Goal: Task Accomplishment & Management: Manage account settings

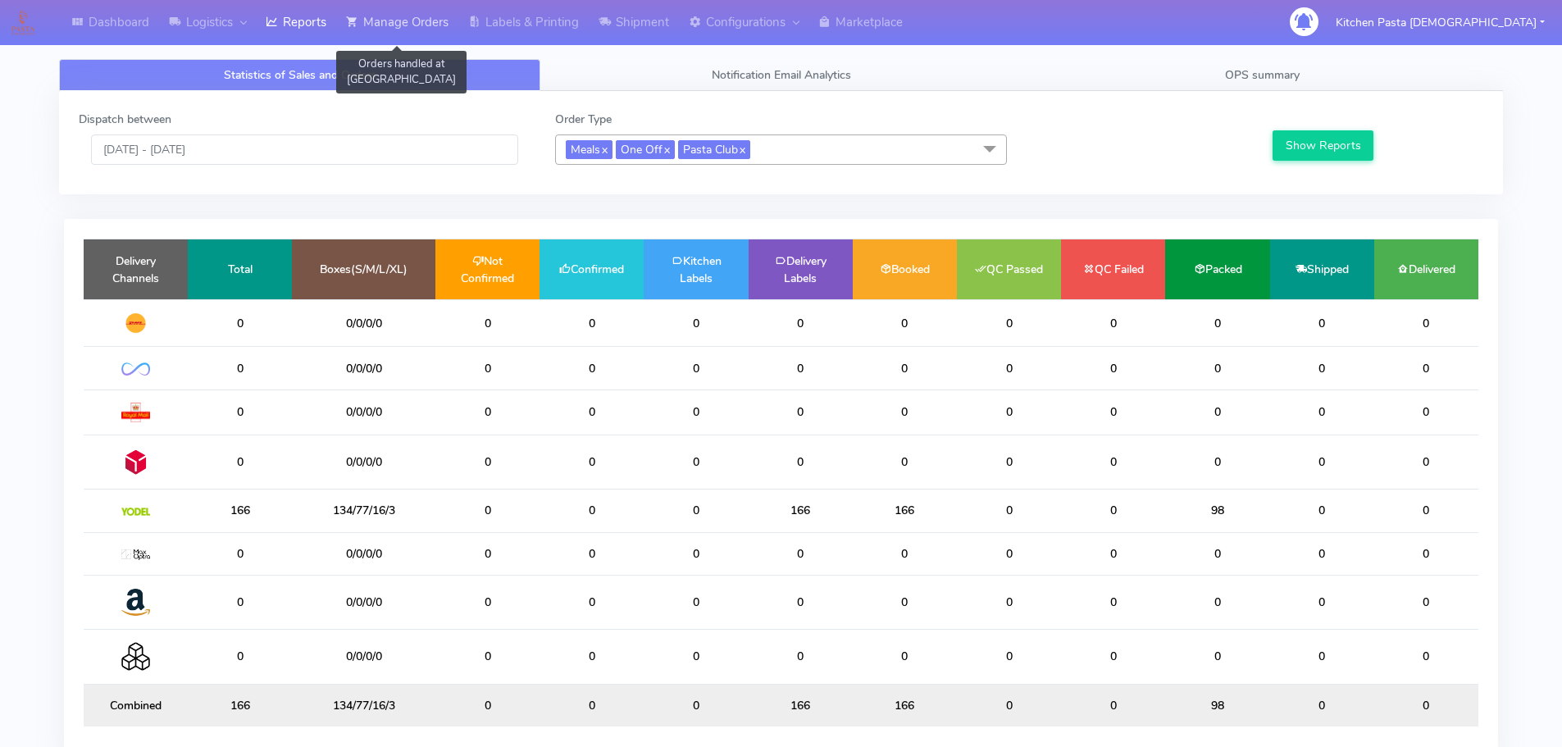
click at [436, 15] on link "Manage Orders" at bounding box center [397, 22] width 122 height 45
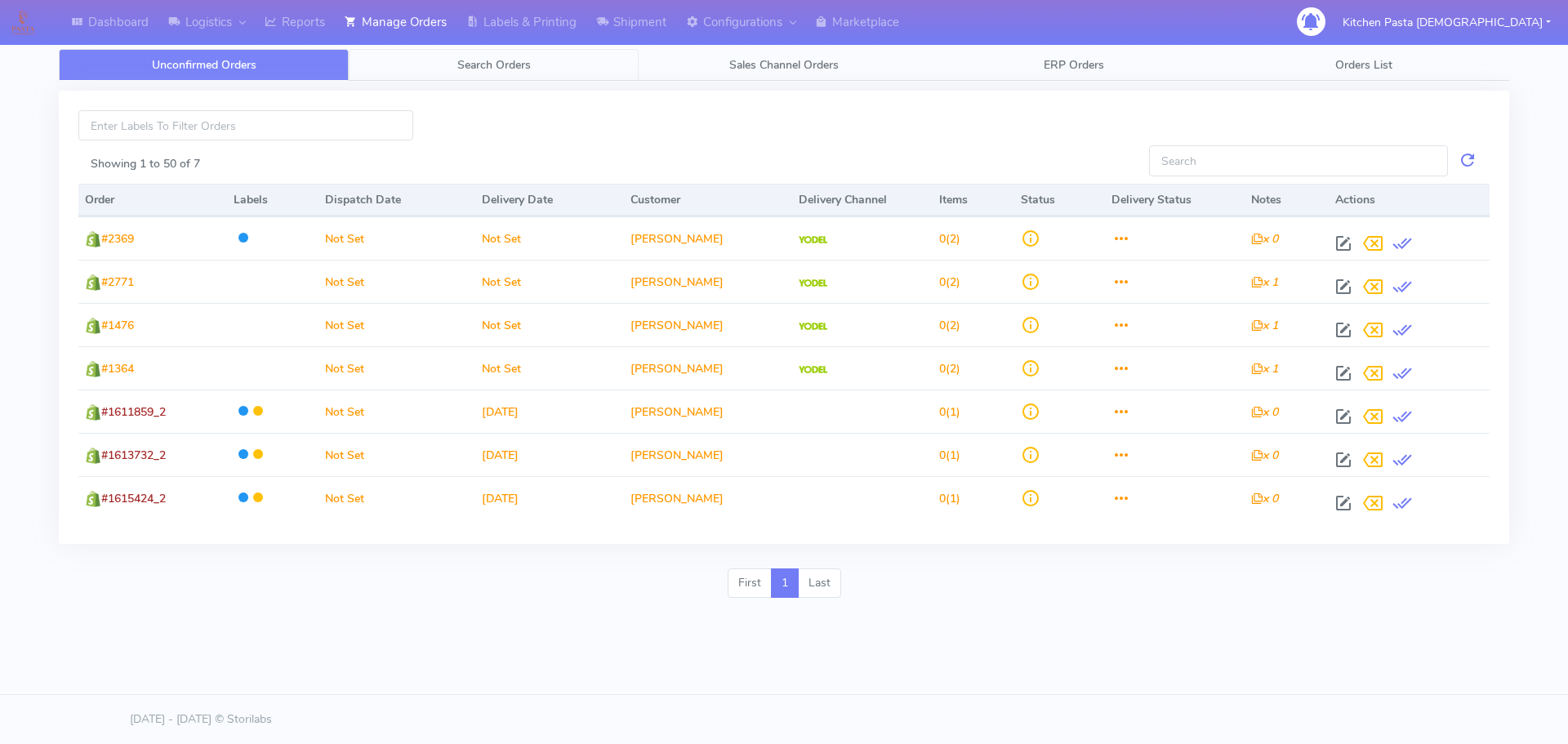
click at [463, 70] on span "Search Orders" at bounding box center [494, 65] width 74 height 16
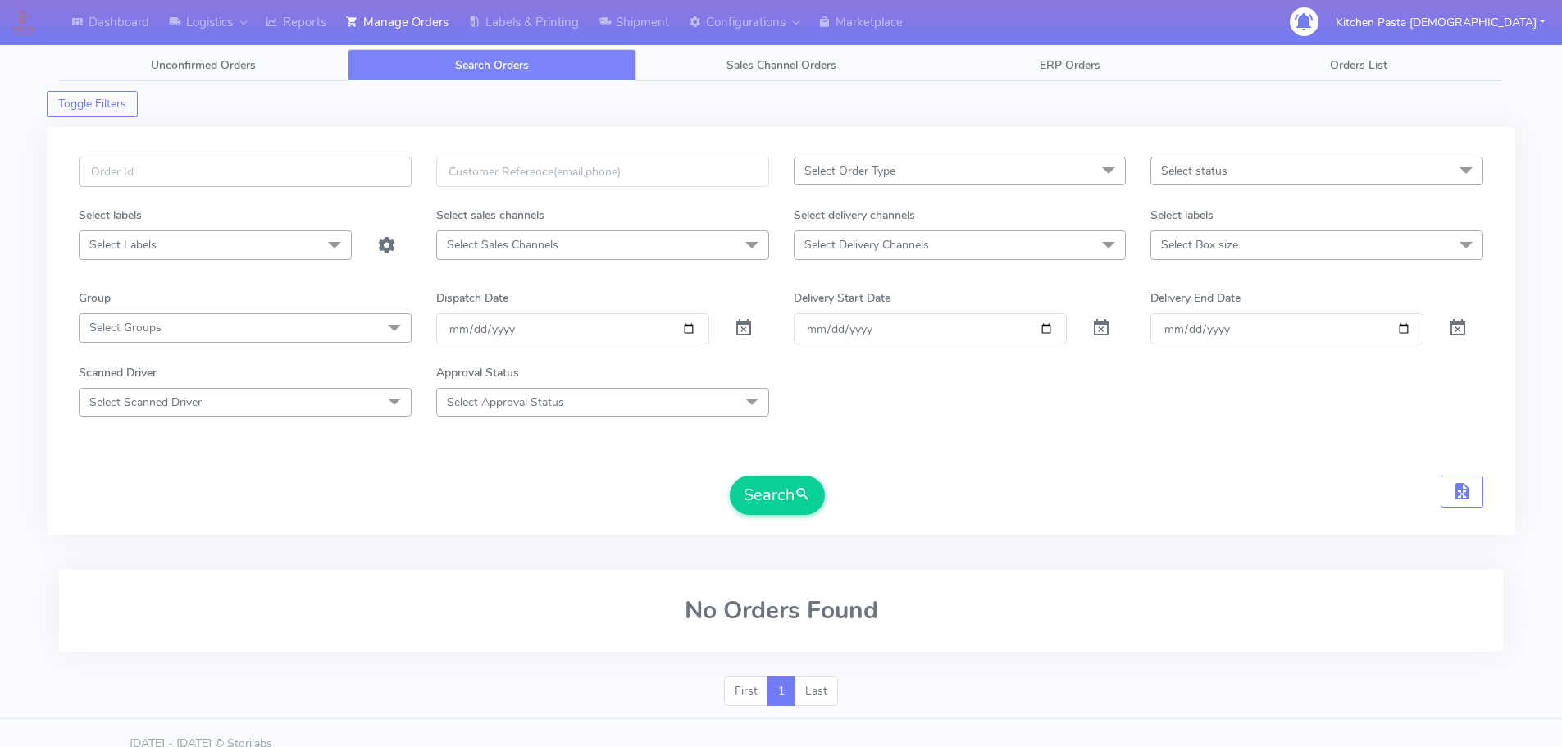
click at [311, 175] on input "text" at bounding box center [245, 172] width 333 height 30
drag, startPoint x: 310, startPoint y: 12, endPoint x: 402, endPoint y: 12, distance: 91.8
click at [311, 12] on link "Reports" at bounding box center [296, 22] width 80 height 45
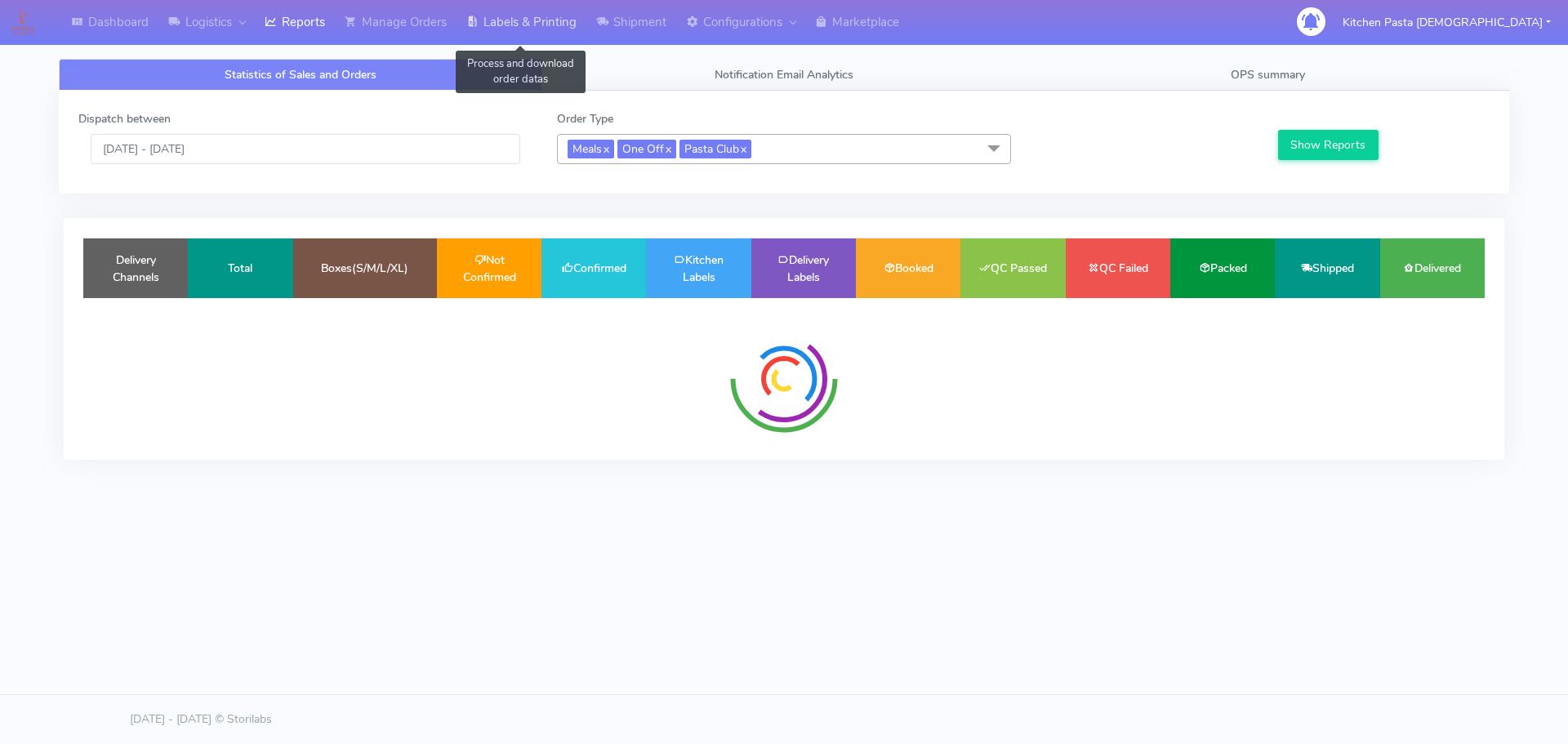
click at [529, 12] on link "Labels & Printing" at bounding box center [521, 22] width 130 height 45
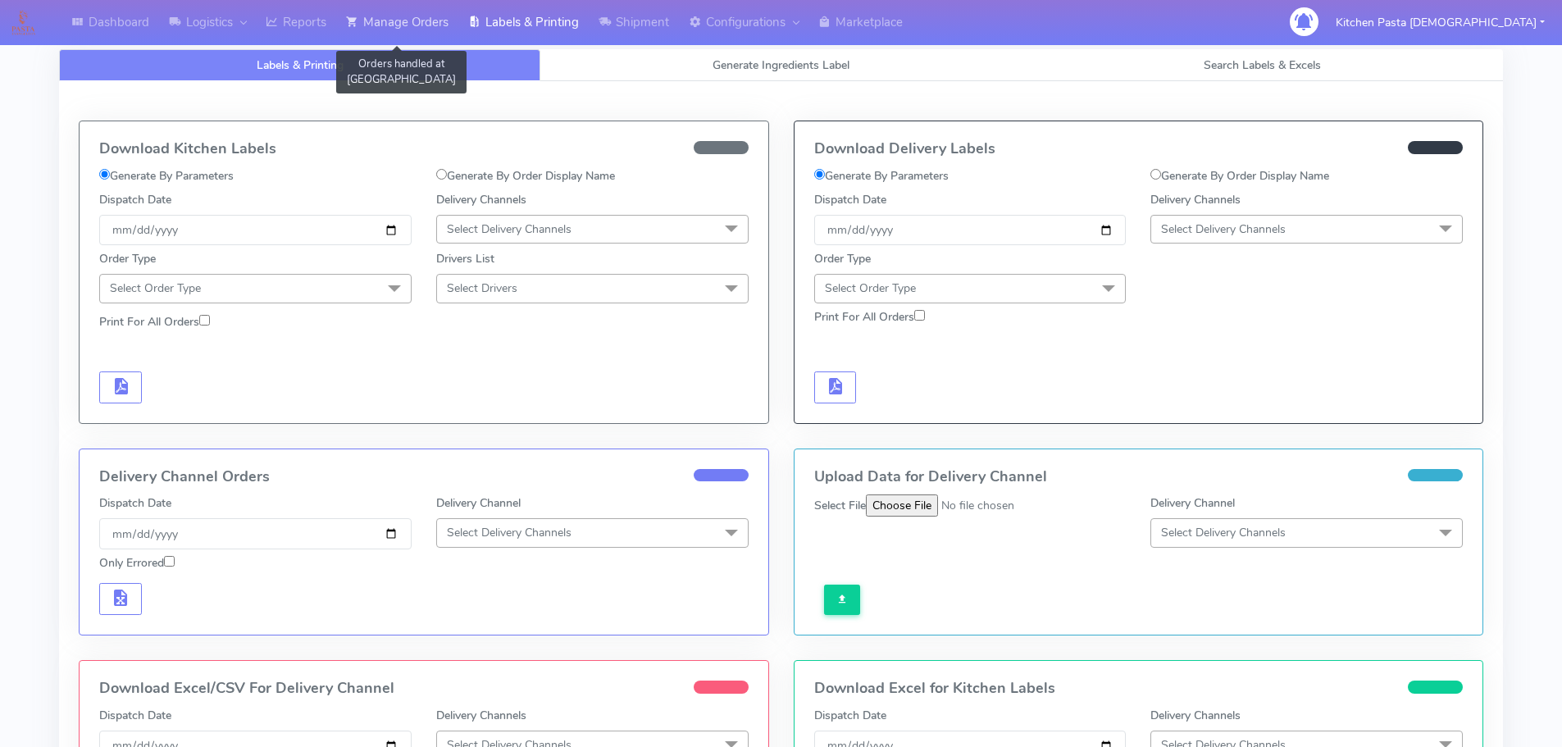
click at [382, 15] on link "Manage Orders" at bounding box center [397, 22] width 122 height 45
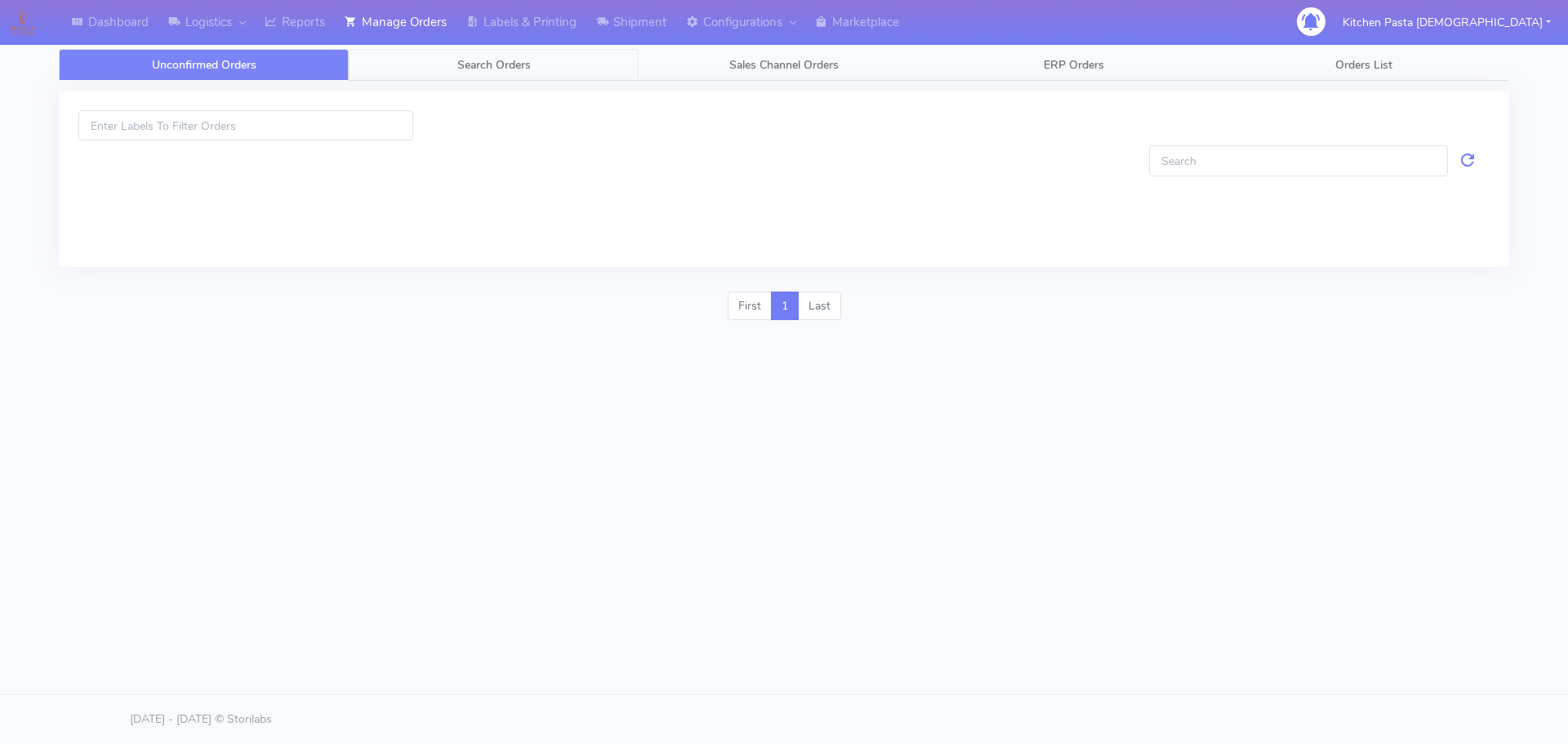
click at [460, 69] on span "Search Orders" at bounding box center [494, 65] width 74 height 16
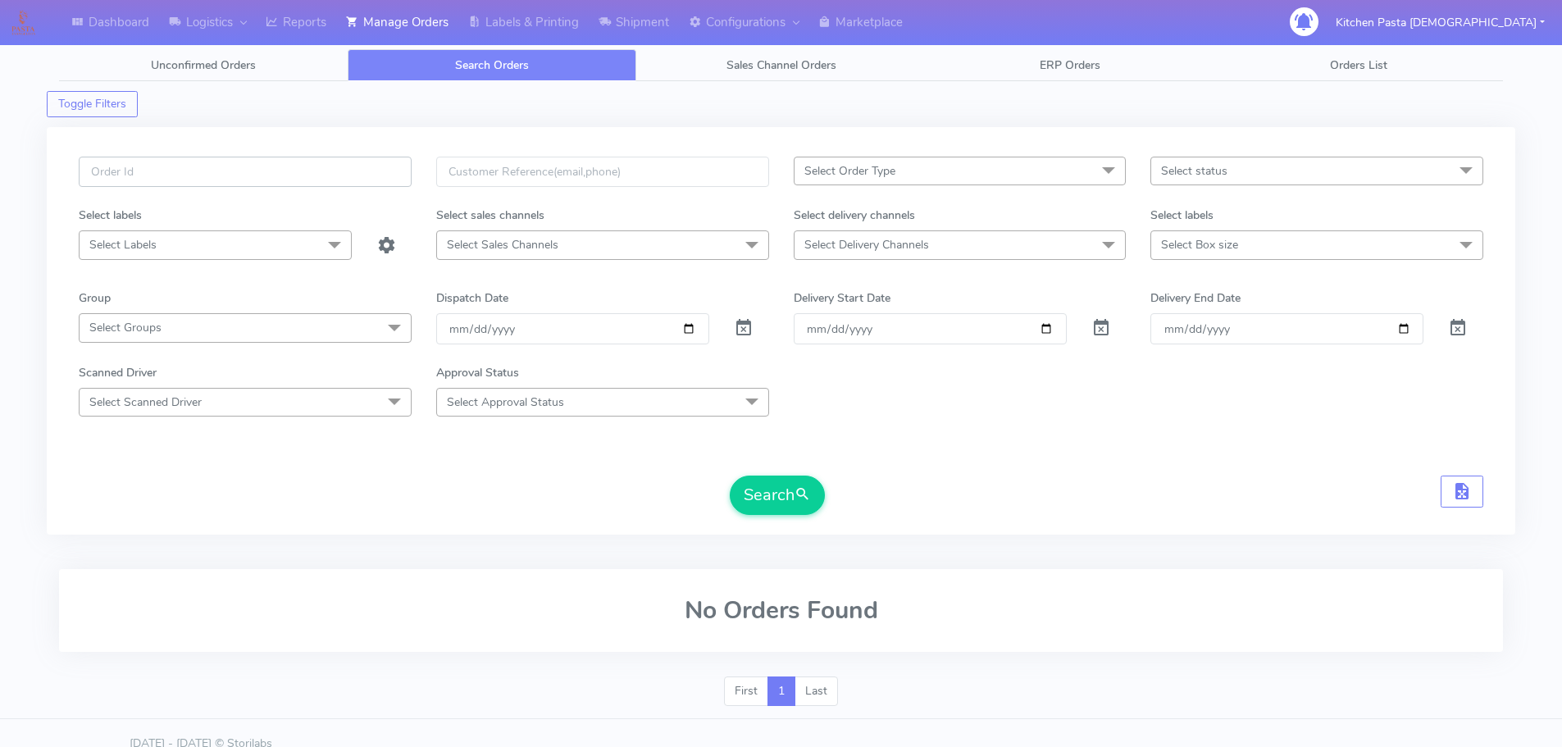
click at [184, 158] on input "text" at bounding box center [245, 172] width 333 height 30
type input "1617316"
click at [730, 475] on button "Search" at bounding box center [777, 494] width 95 height 39
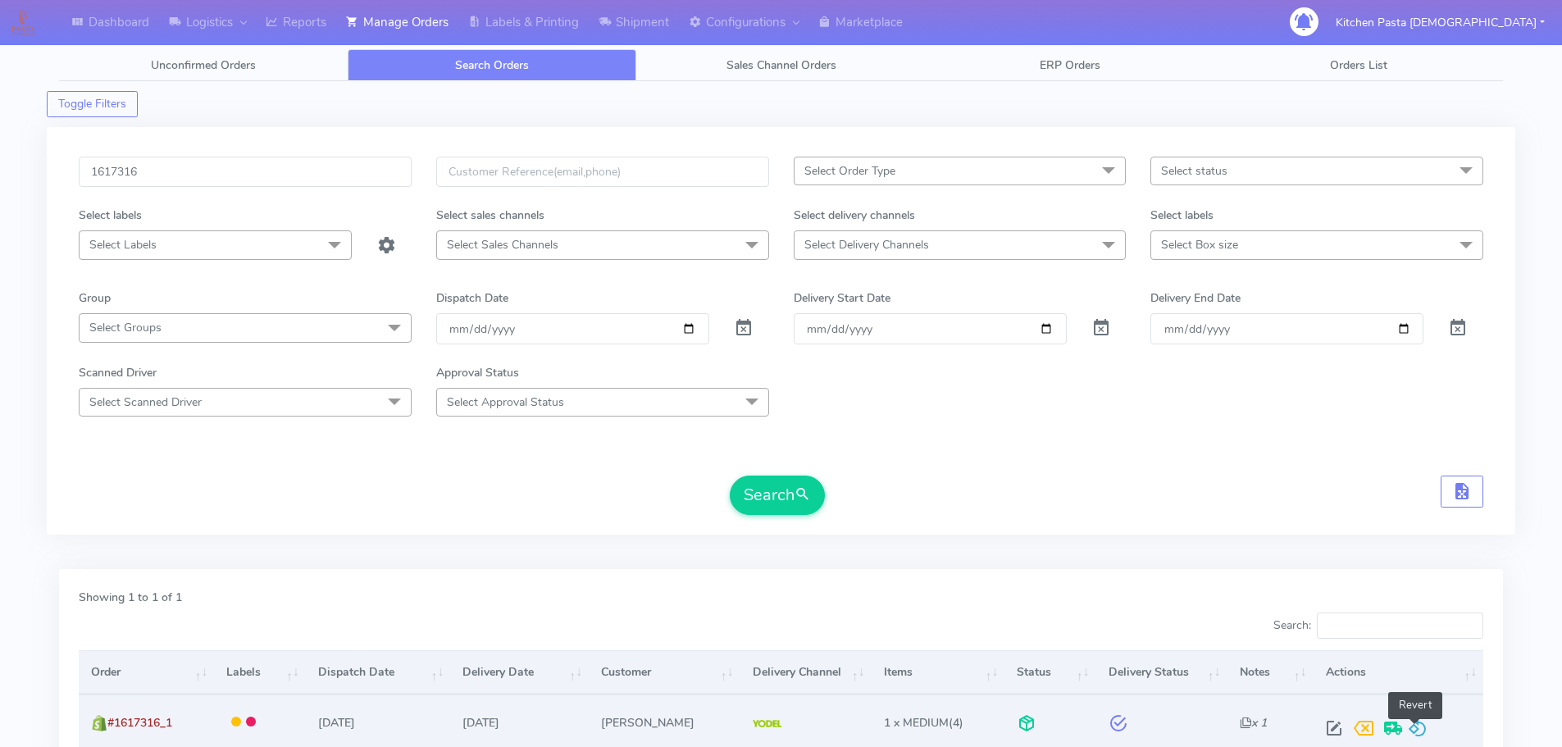
click at [1421, 731] on span at bounding box center [1418, 732] width 20 height 16
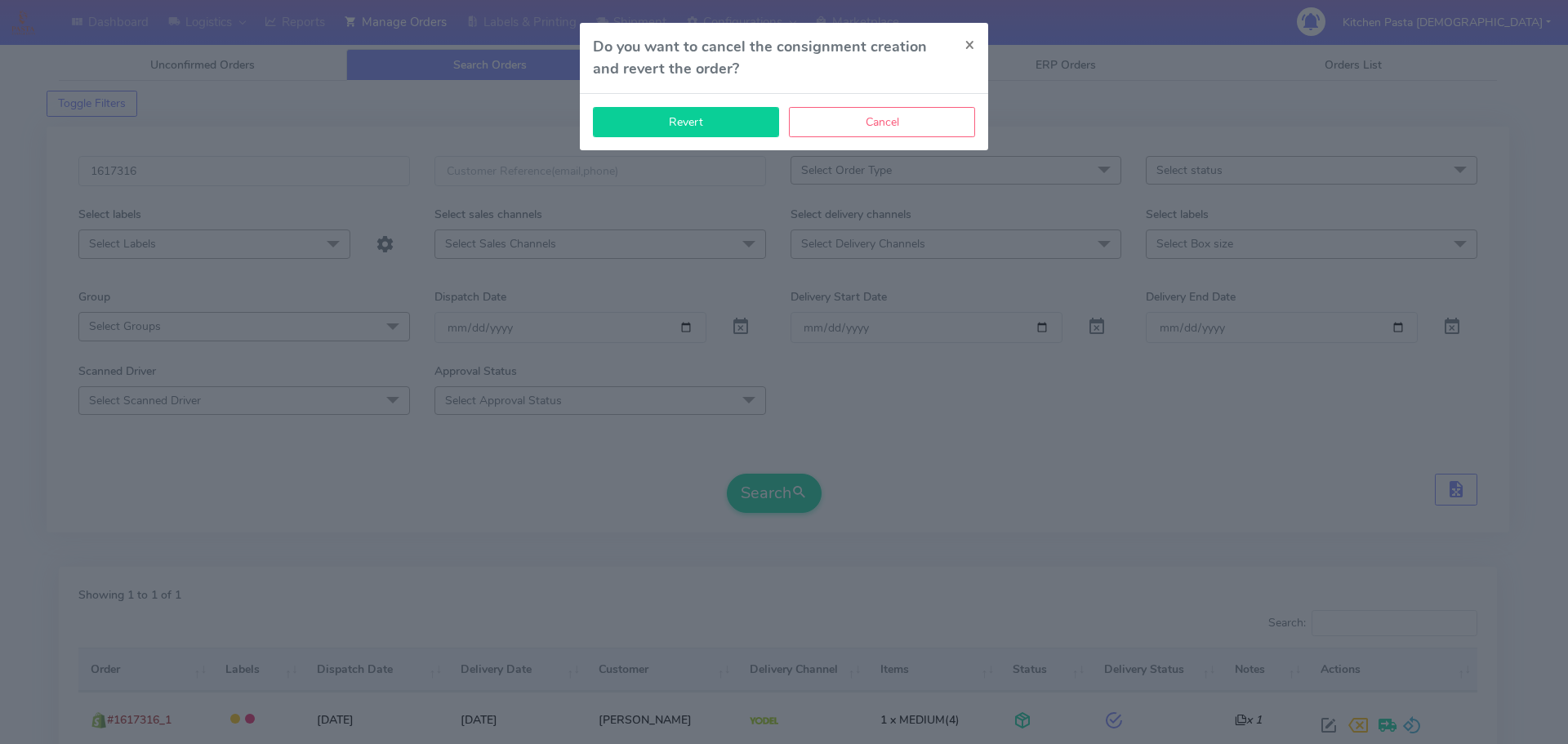
click at [673, 113] on button "Revert" at bounding box center [685, 122] width 186 height 30
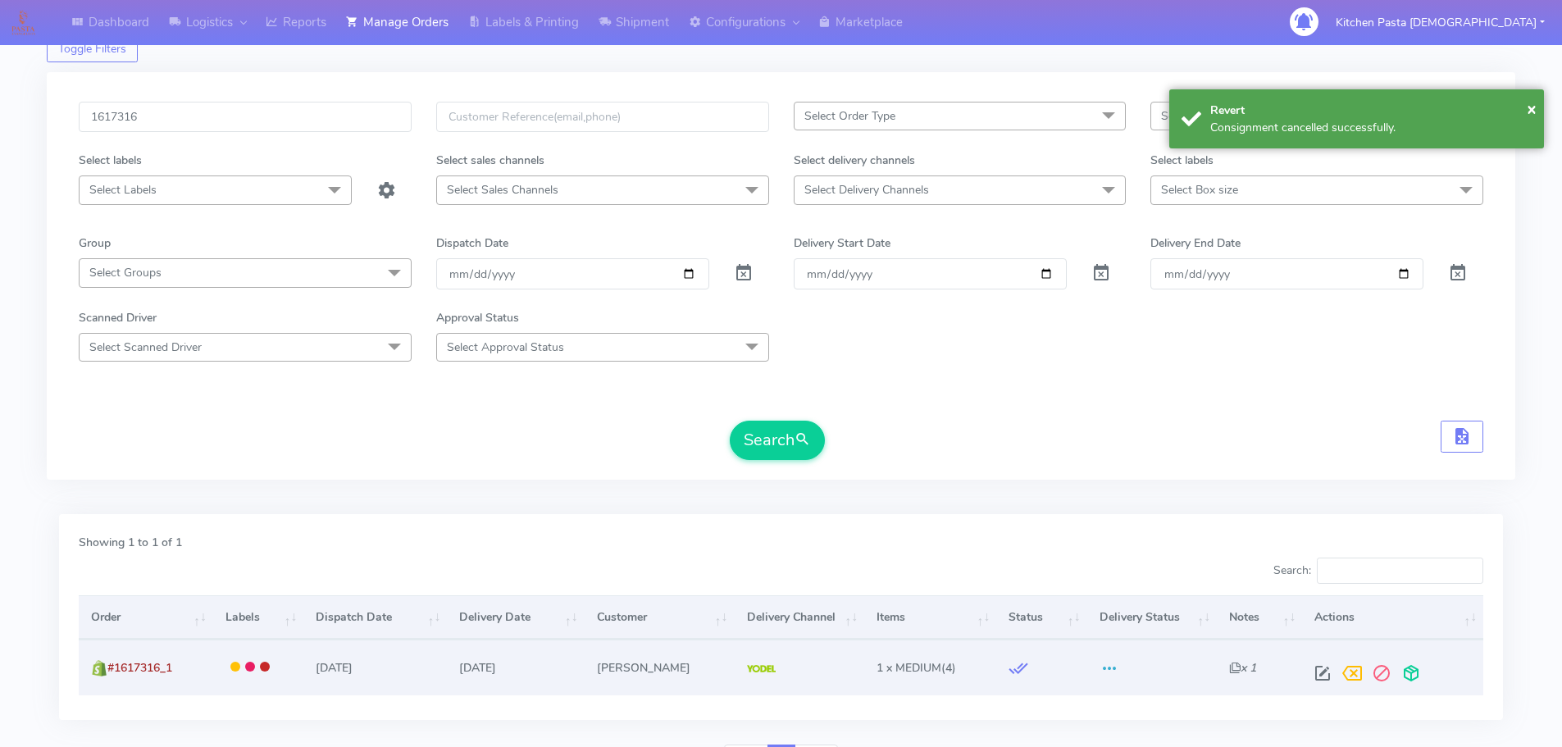
scroll to position [82, 0]
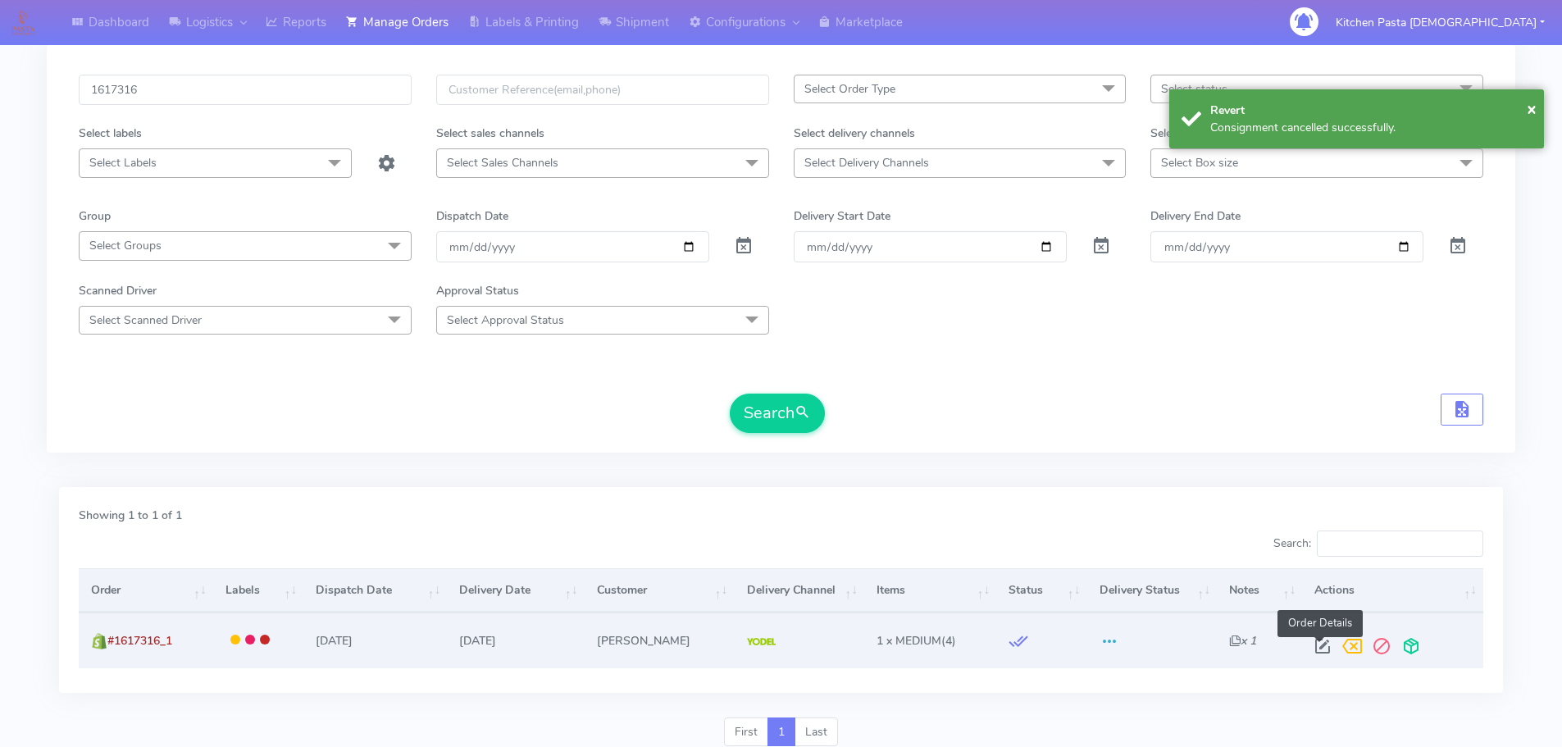
click at [1322, 648] on span at bounding box center [1323, 650] width 30 height 16
select select "5"
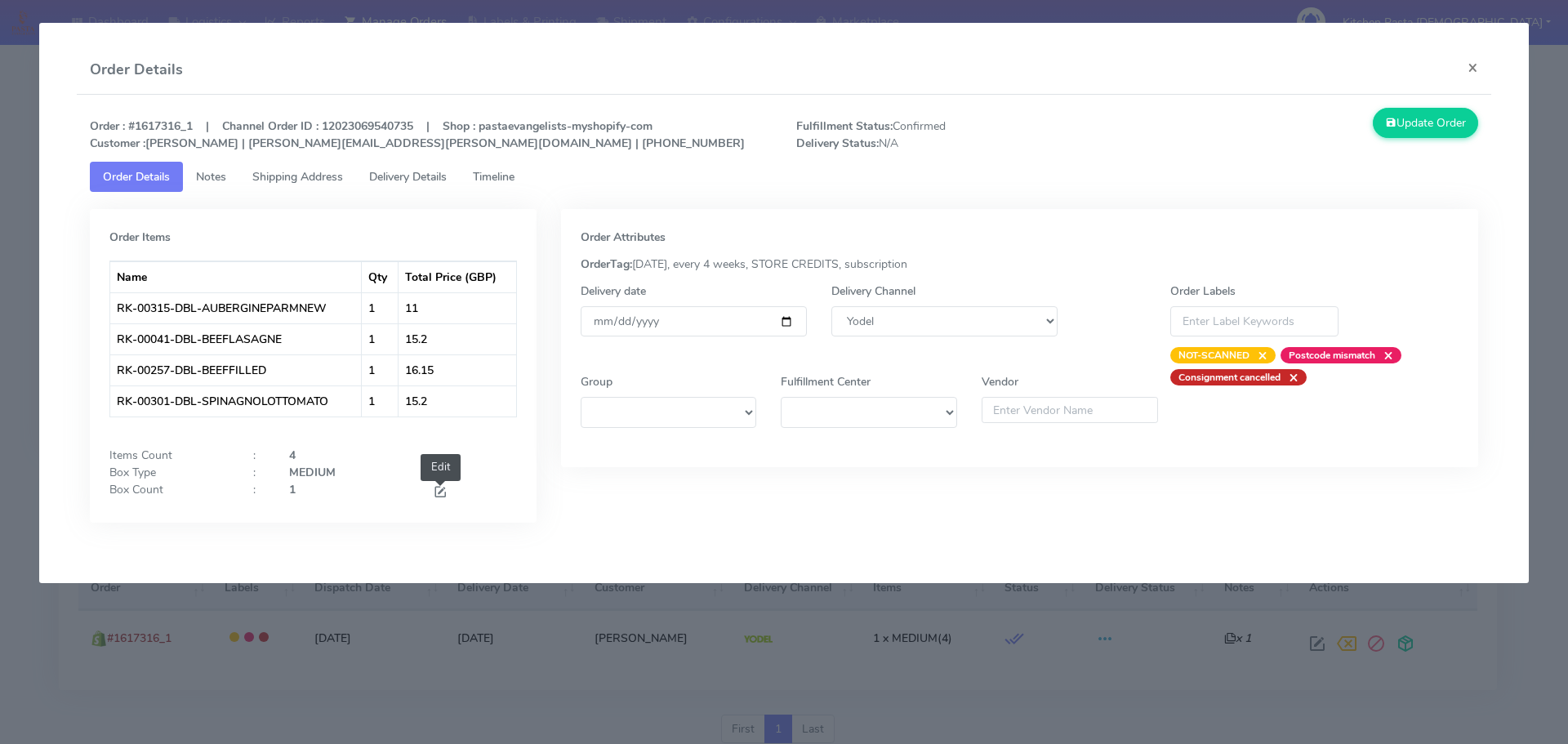
click at [446, 491] on span at bounding box center [439, 494] width 15 height 16
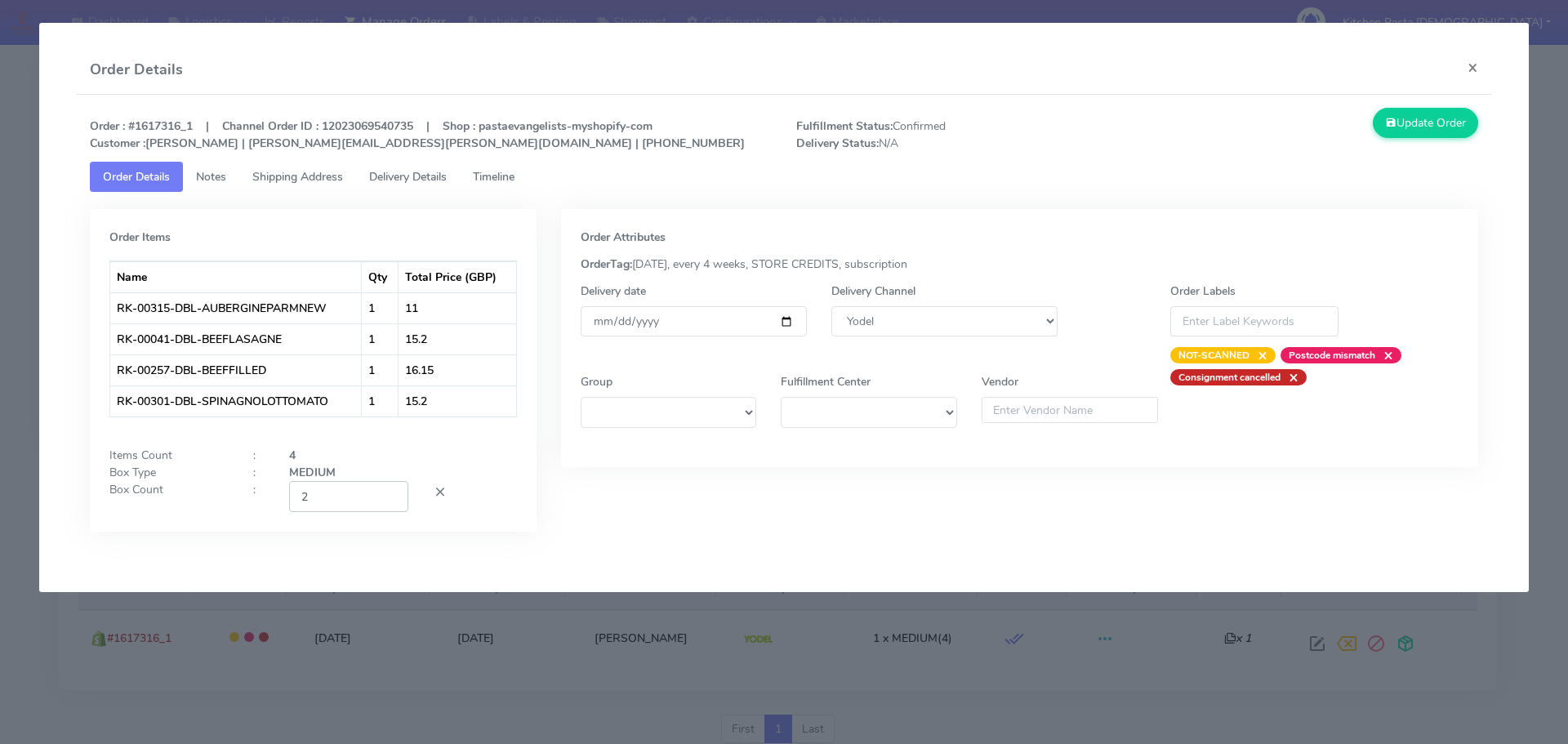
type input "2"
click at [391, 490] on input "2" at bounding box center [349, 496] width 120 height 30
click at [1432, 126] on button "Update Order" at bounding box center [1426, 123] width 107 height 30
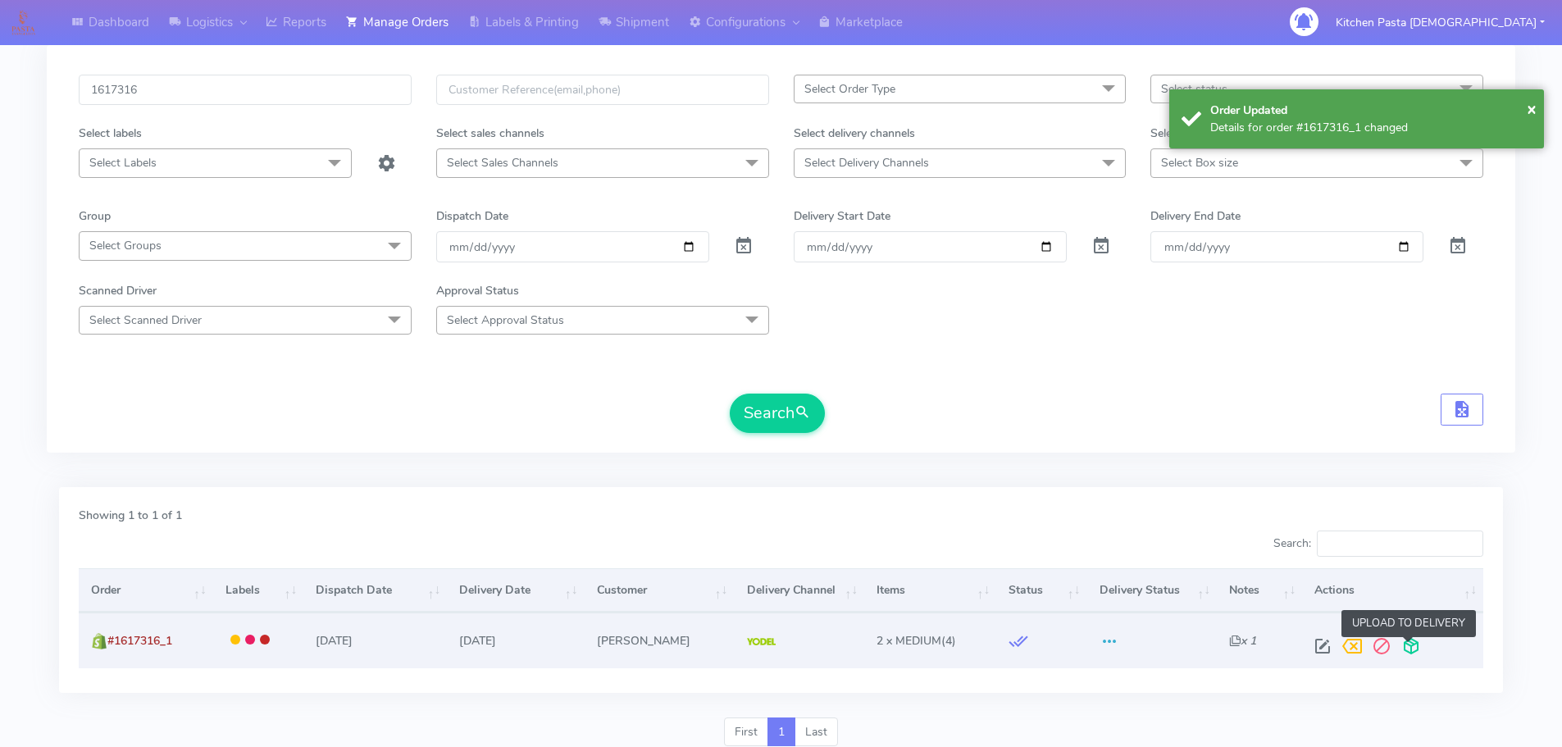
click at [1408, 644] on span at bounding box center [1411, 650] width 30 height 16
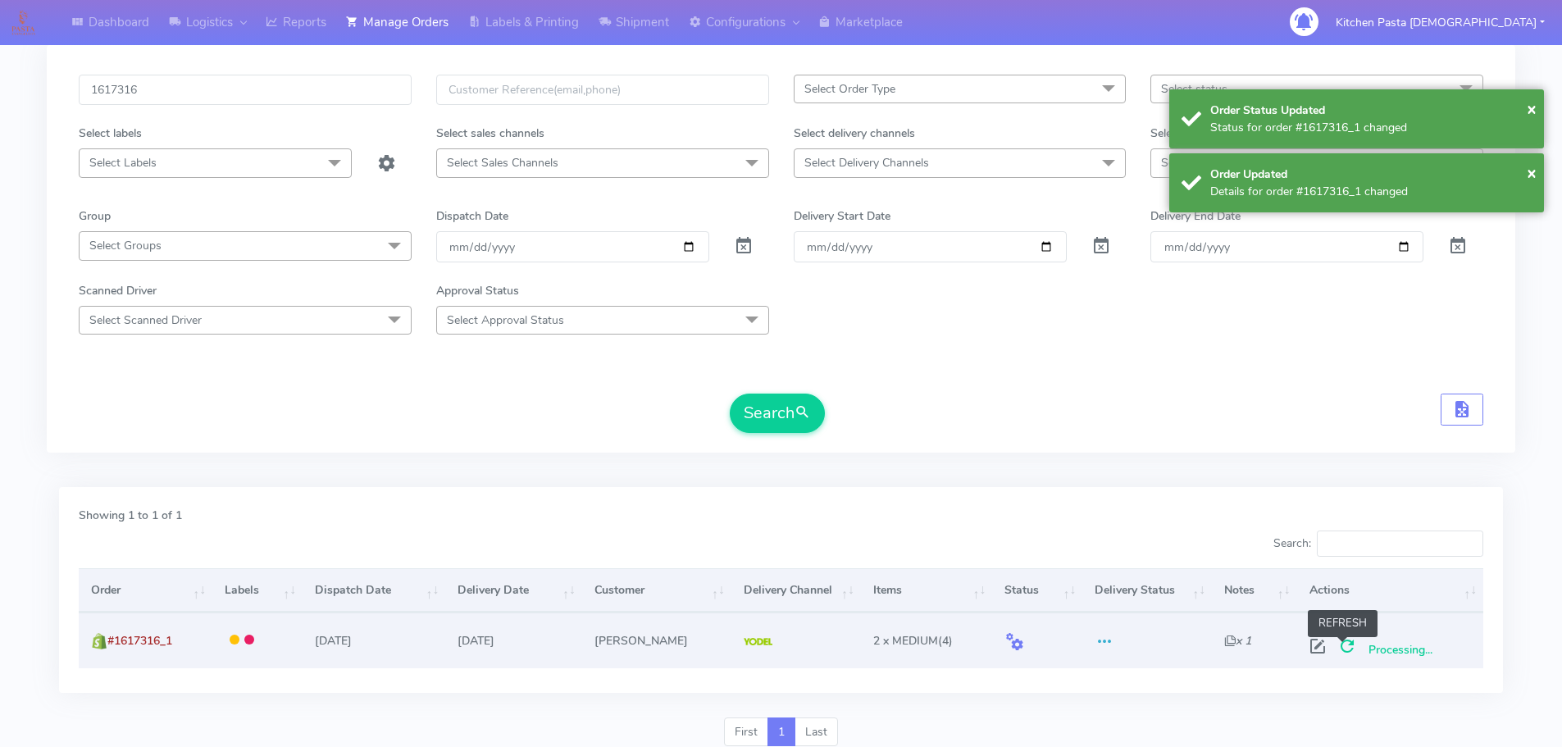
click at [1341, 652] on span at bounding box center [1347, 650] width 30 height 16
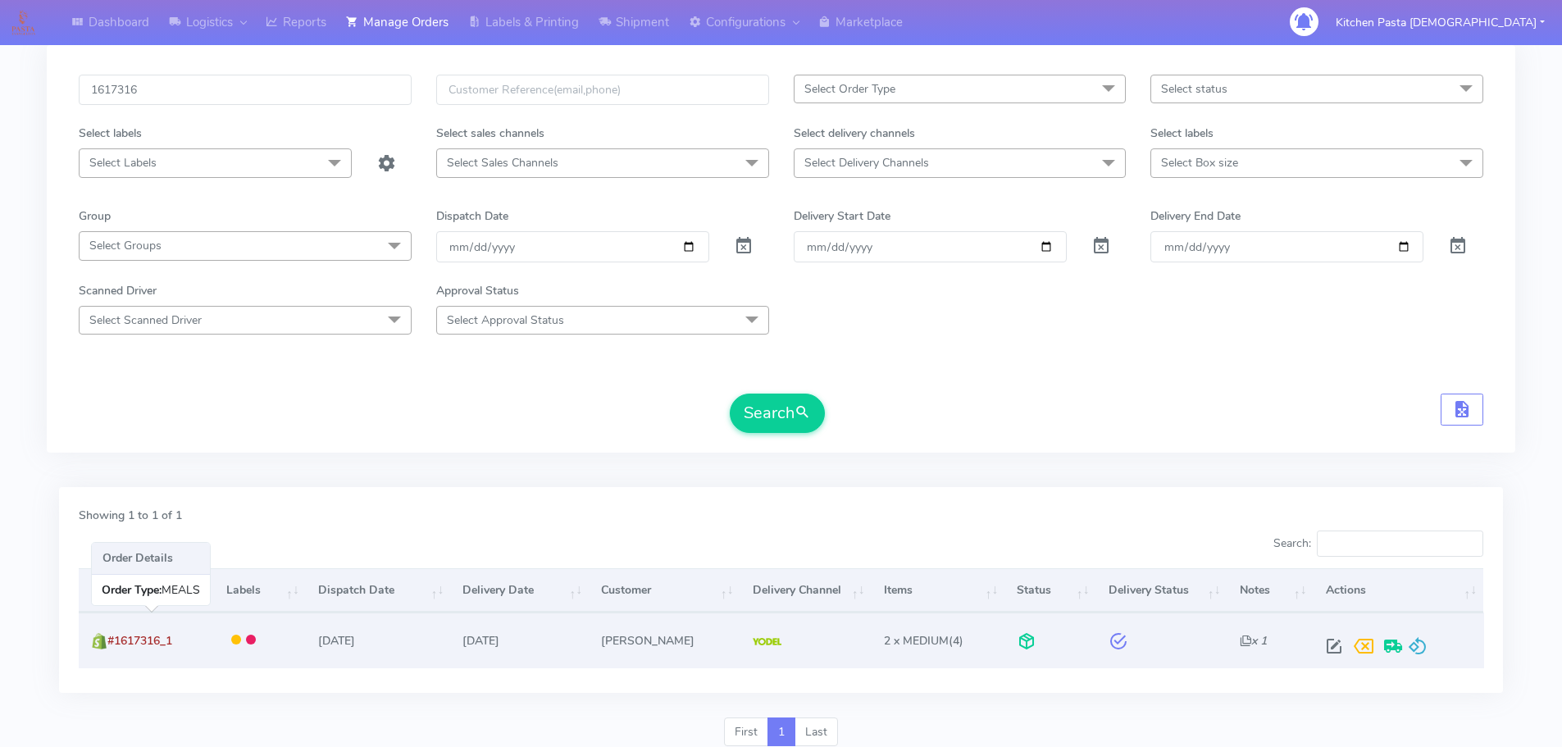
drag, startPoint x: 192, startPoint y: 639, endPoint x: 108, endPoint y: 648, distance: 84.0
click at [108, 648] on td "#1617316_1" at bounding box center [146, 639] width 135 height 55
copy span "#1617316_1"
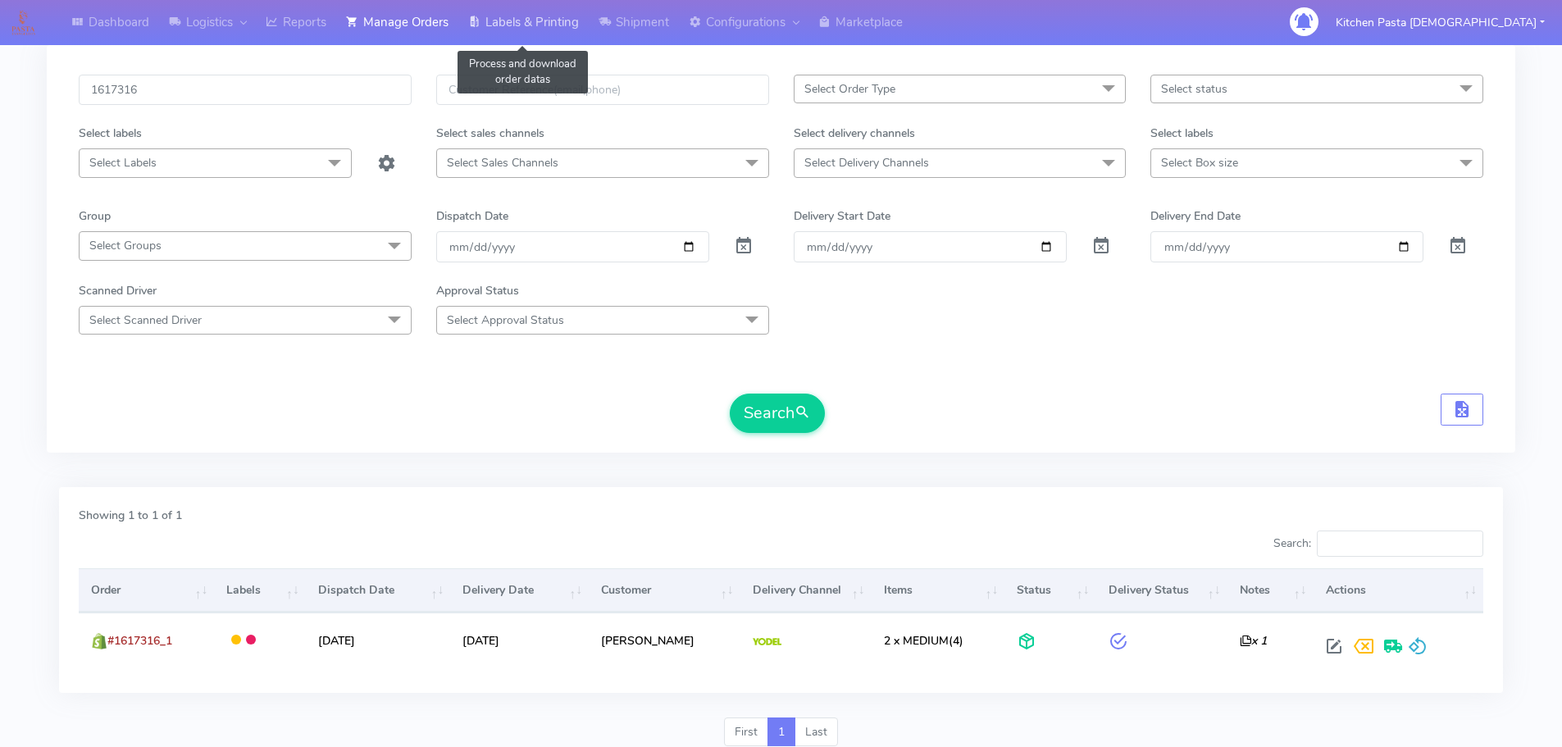
click at [510, 13] on link "Labels & Printing" at bounding box center [523, 22] width 130 height 45
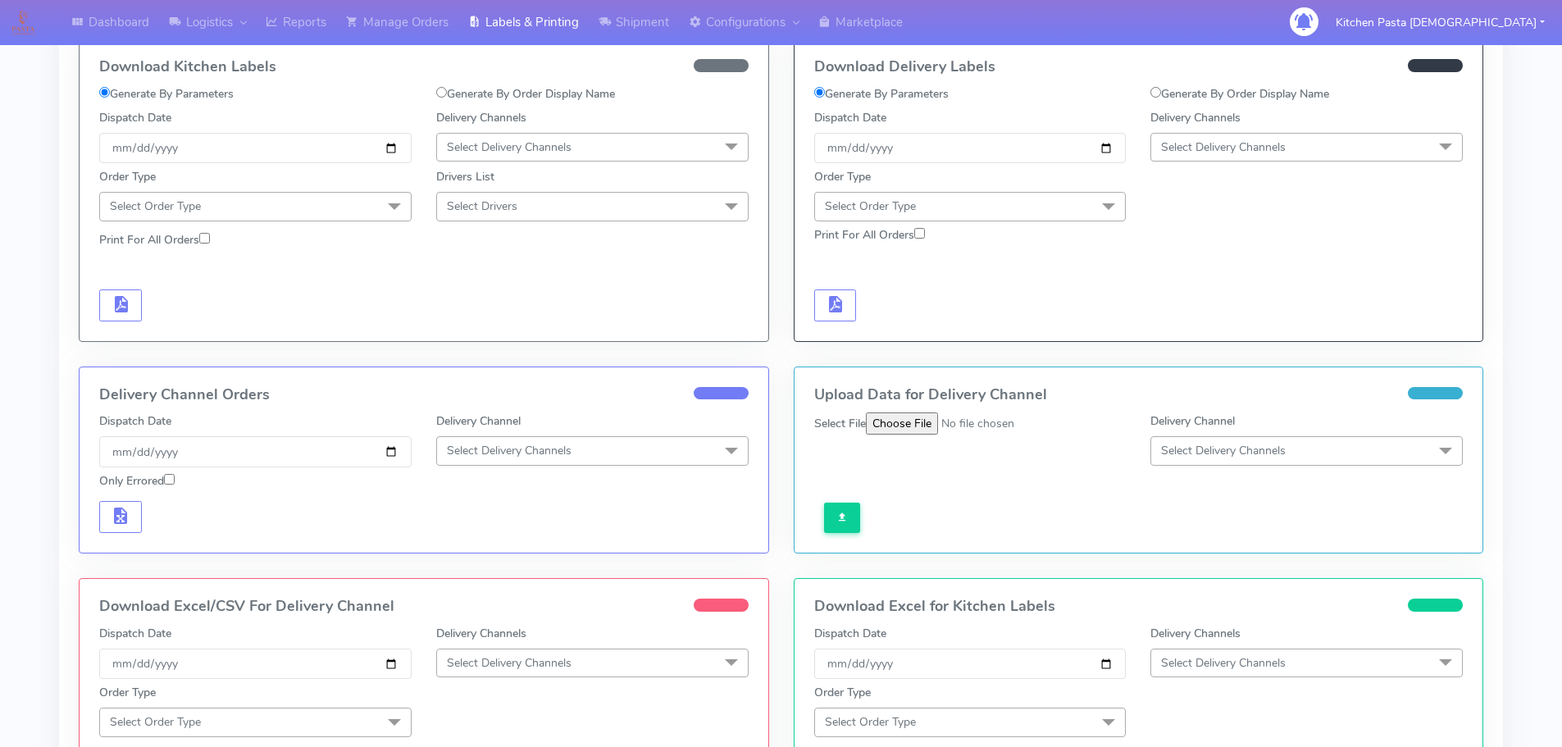
click at [1223, 90] on label "Generate By Order Display Name" at bounding box center [1239, 93] width 179 height 17
click at [1161, 90] on input "Generate By Order Display Name" at bounding box center [1155, 92] width 11 height 11
radio input "true"
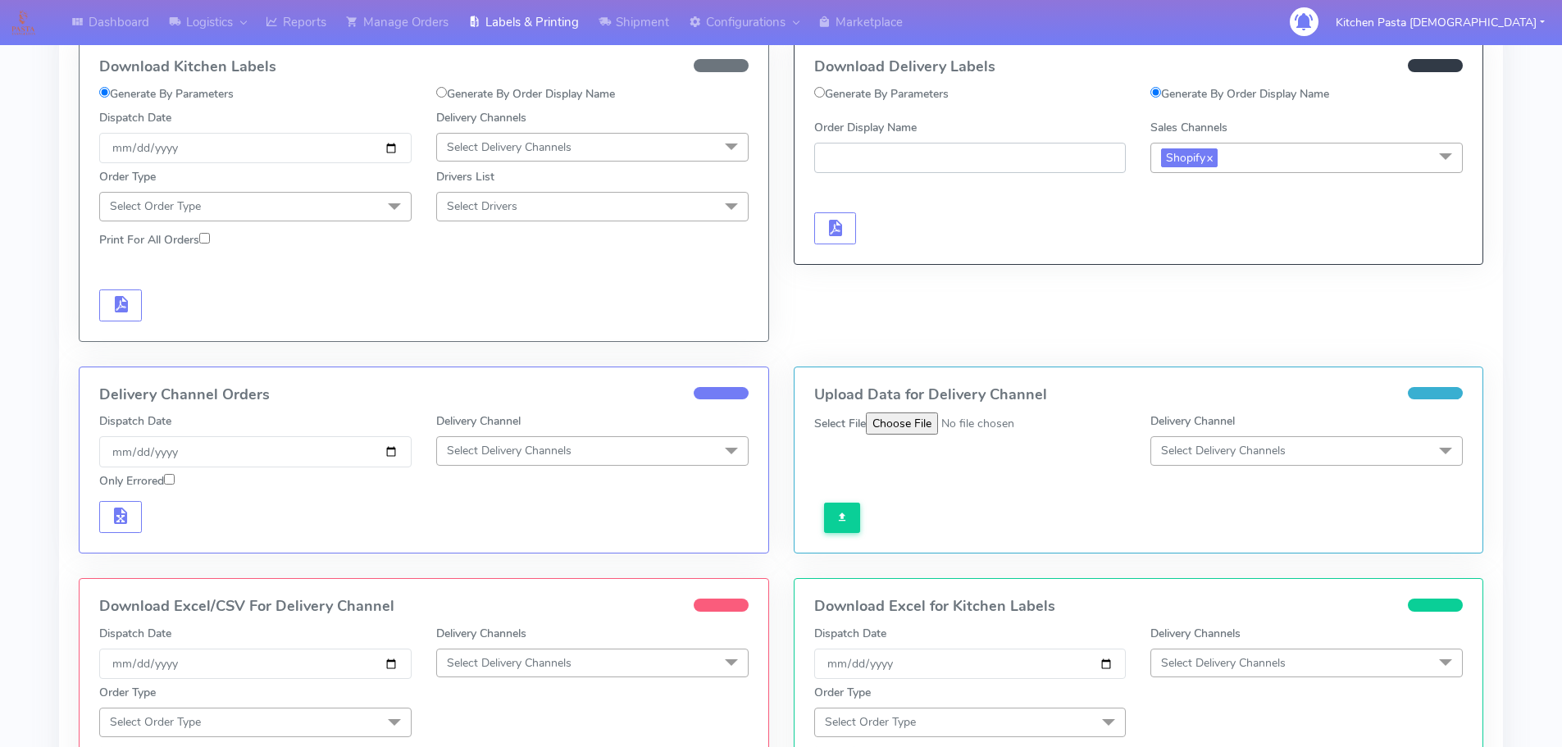
paste input "#1617316_1"
type input "#1617316_1"
click at [830, 230] on span "button" at bounding box center [835, 232] width 20 height 16
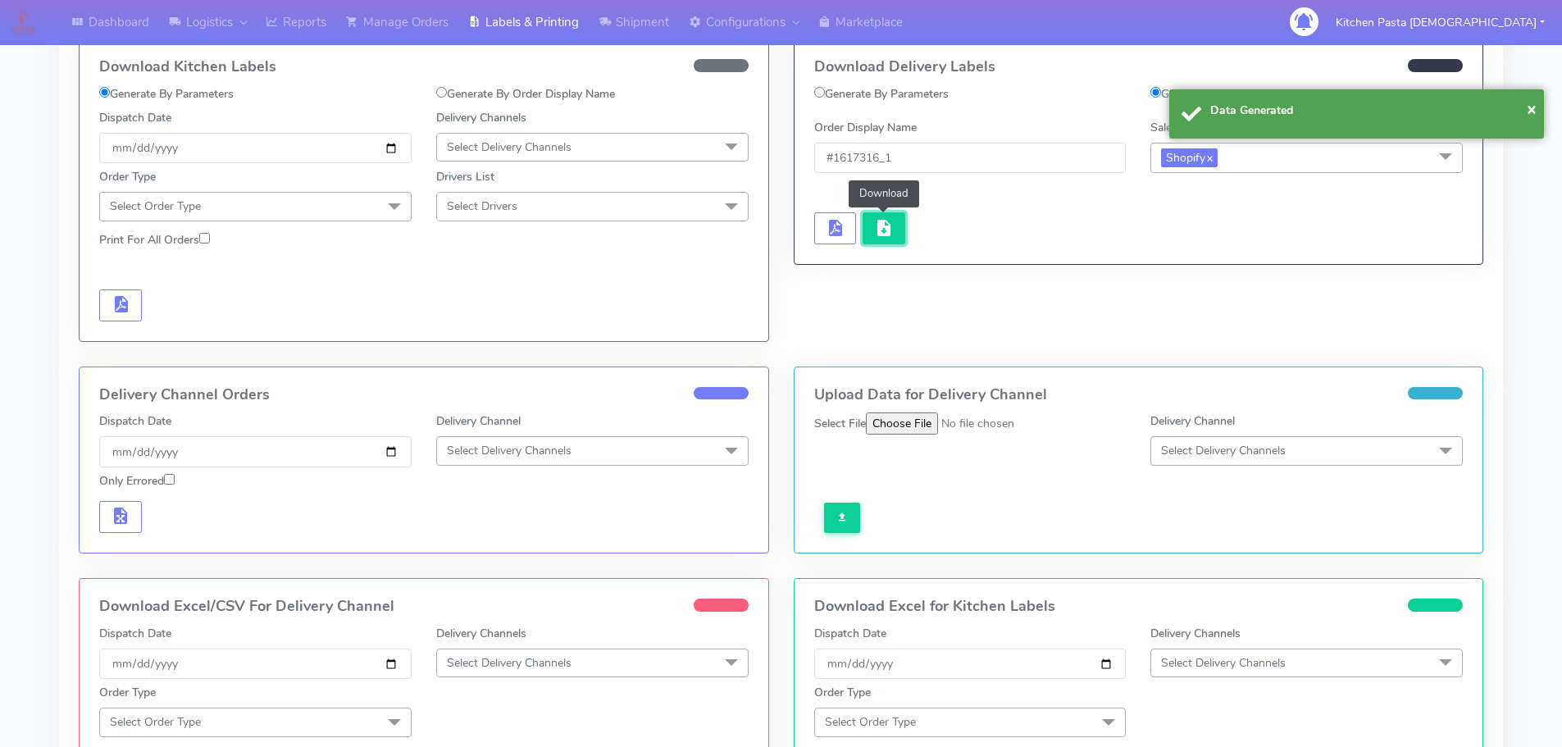
click at [863, 233] on button "button" at bounding box center [883, 228] width 43 height 32
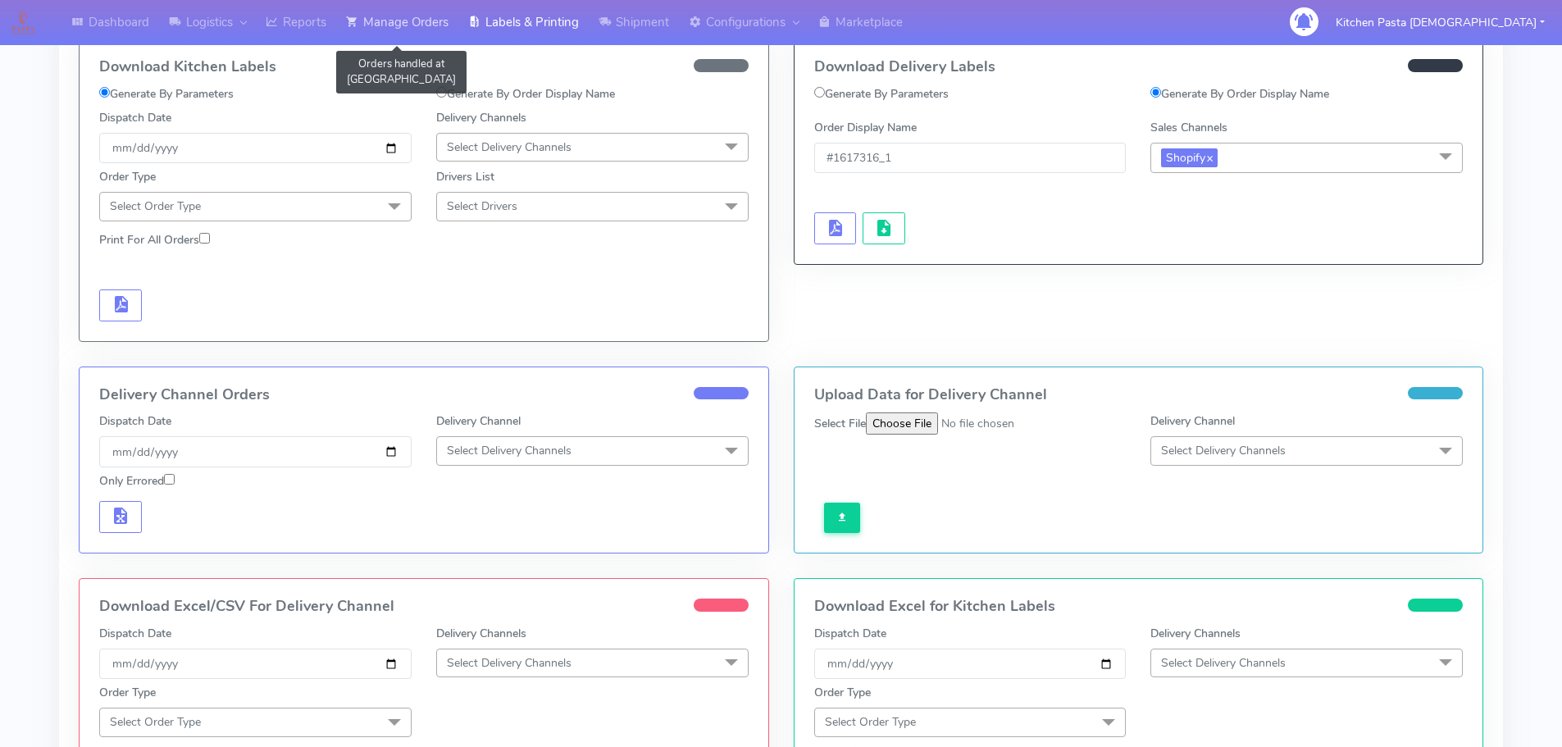
drag, startPoint x: 395, startPoint y: 30, endPoint x: 386, endPoint y: 48, distance: 20.2
click at [395, 30] on link "Manage Orders" at bounding box center [397, 22] width 122 height 45
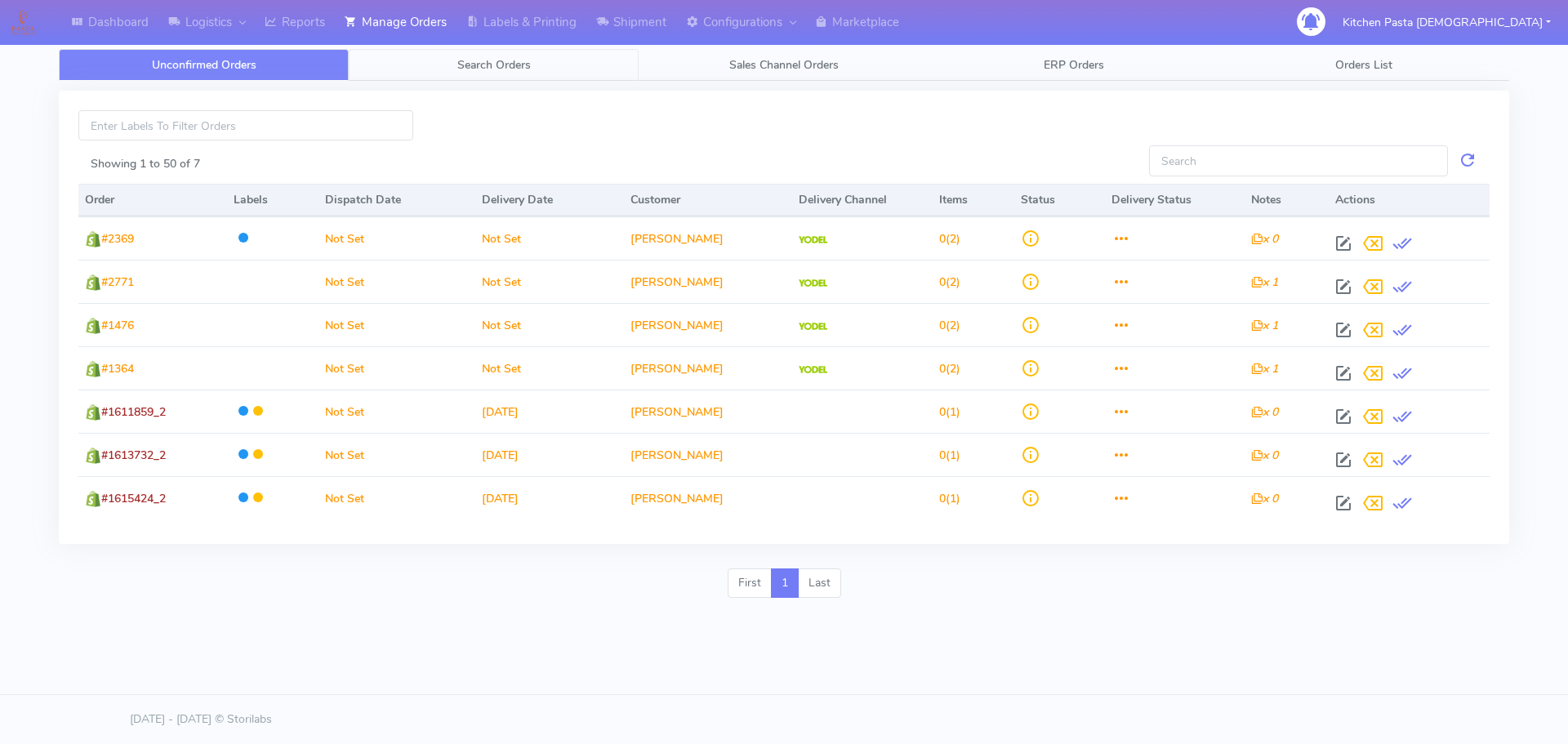
click at [395, 70] on link "Search Orders" at bounding box center [493, 65] width 290 height 32
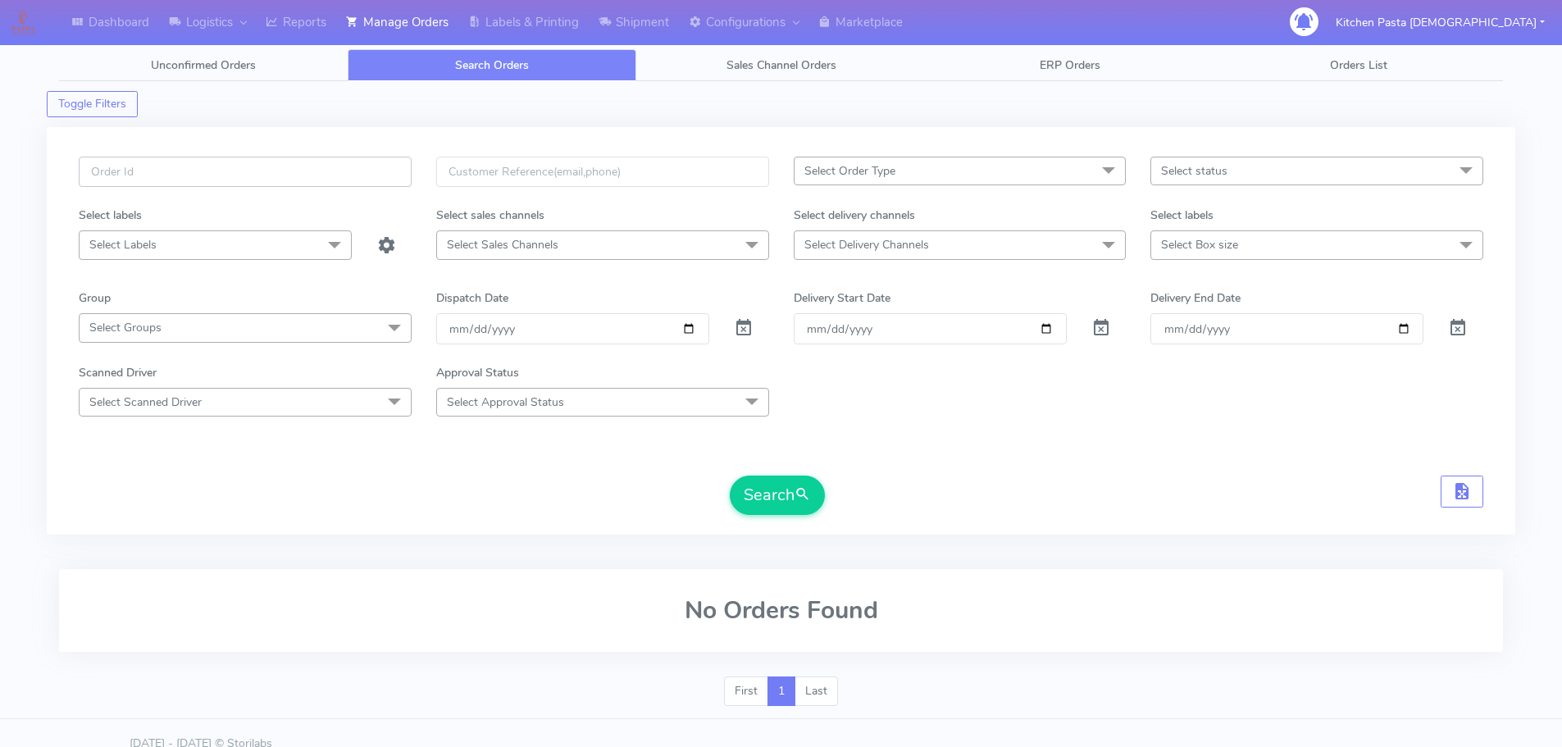
click at [334, 175] on input "text" at bounding box center [245, 172] width 333 height 30
type input "1617283"
click at [767, 505] on button "Search" at bounding box center [777, 494] width 95 height 39
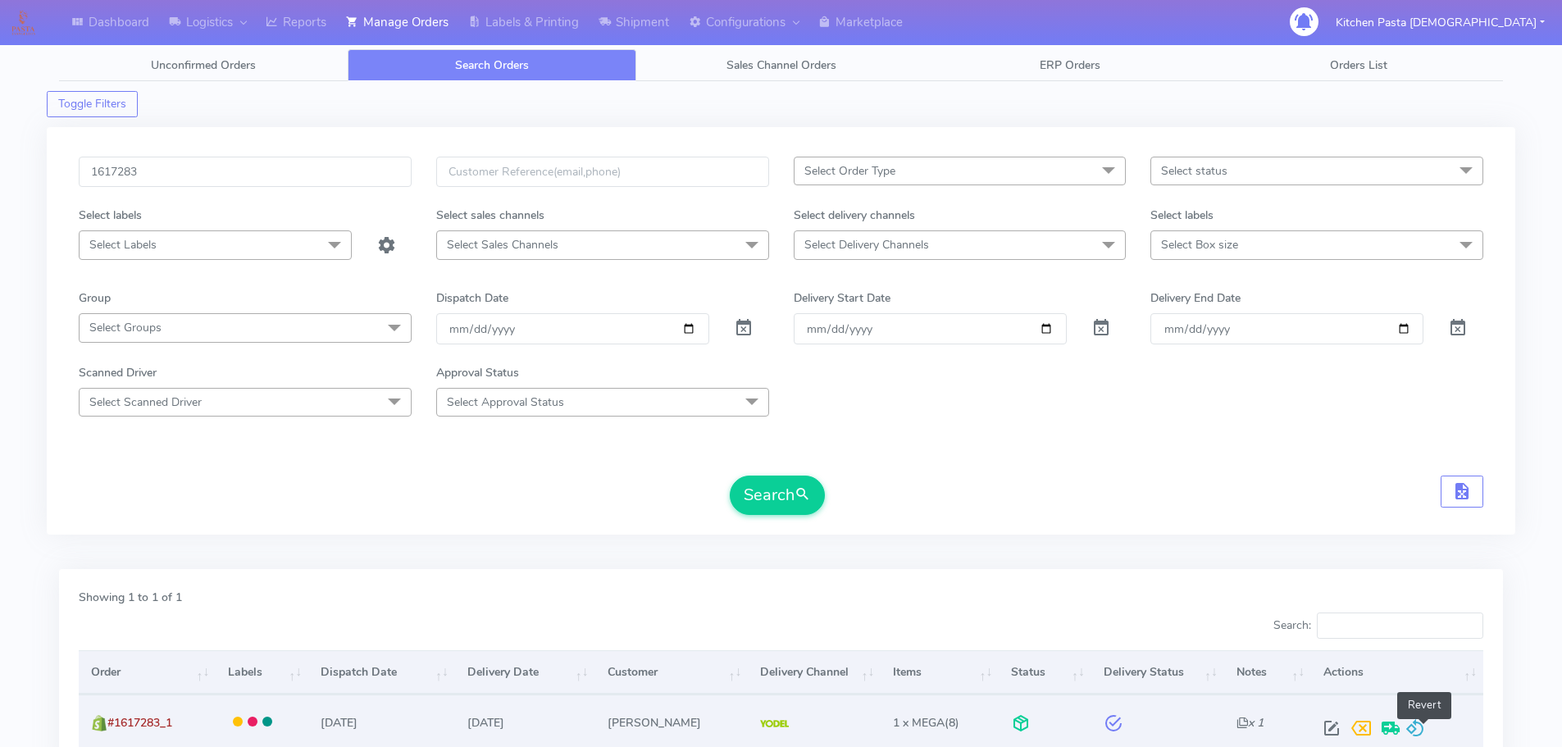
click at [1425, 726] on span at bounding box center [1415, 732] width 20 height 16
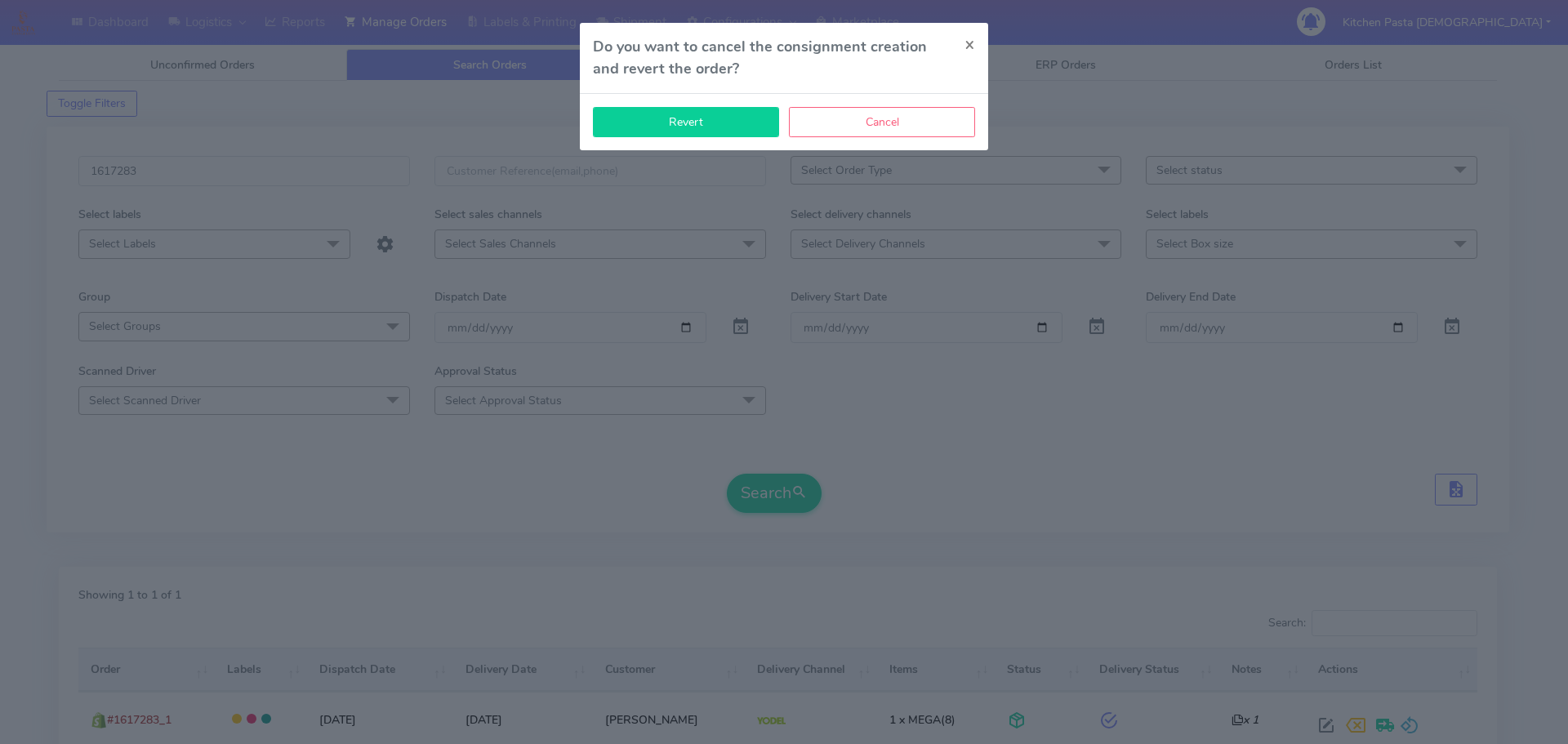
click at [673, 118] on button "Revert" at bounding box center [685, 122] width 186 height 30
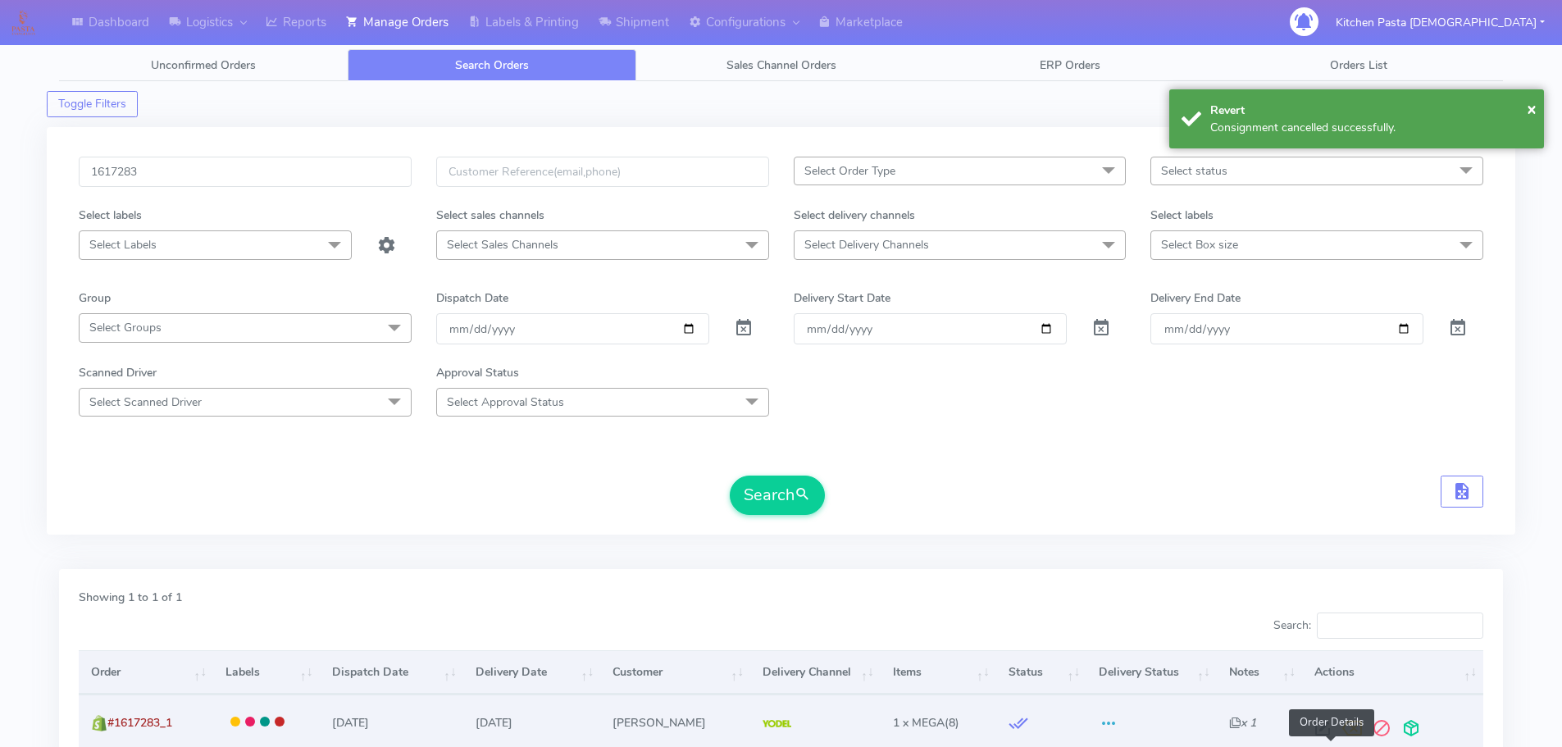
click at [1331, 739] on span at bounding box center [1323, 732] width 30 height 16
select select "5"
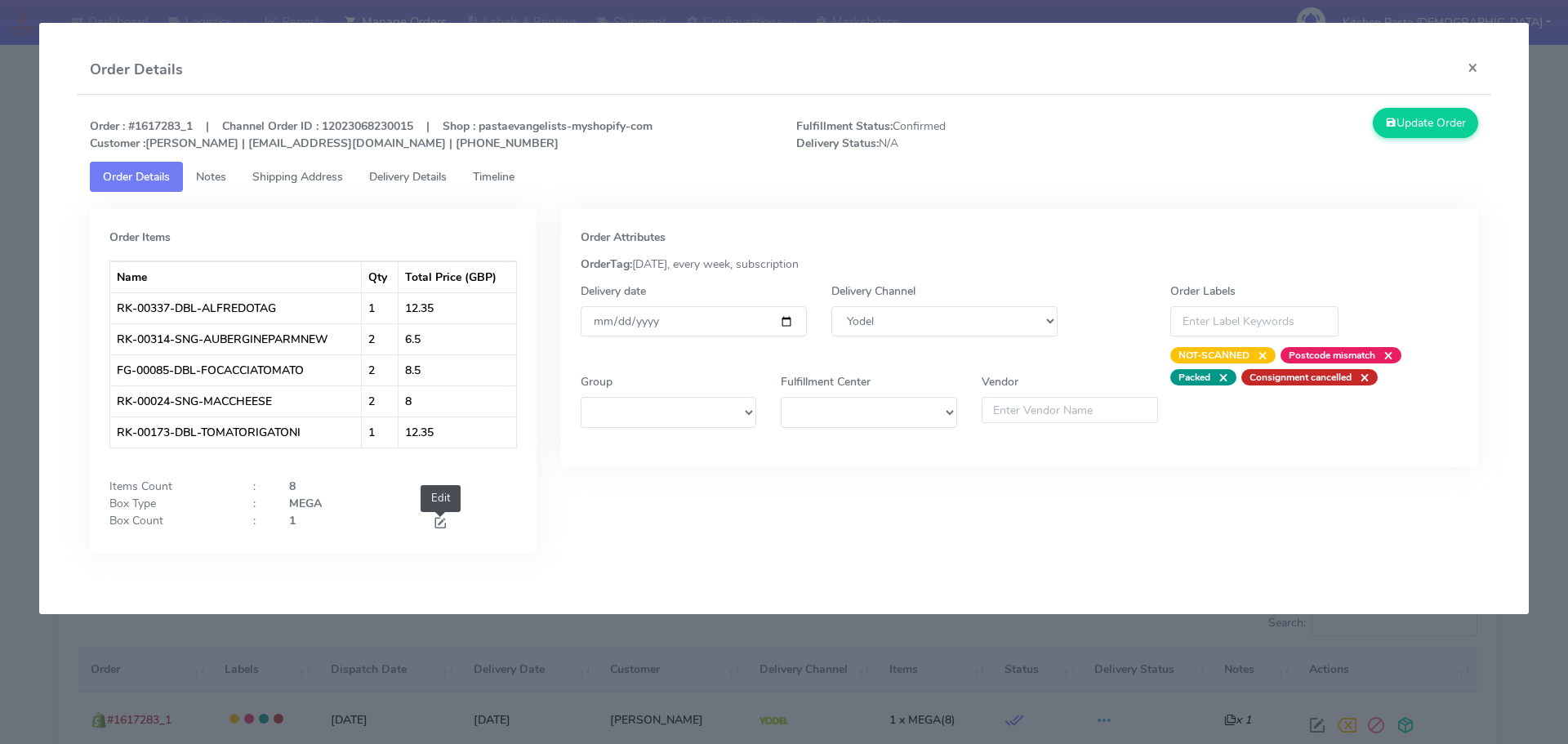
click at [446, 517] on span at bounding box center [439, 525] width 15 height 16
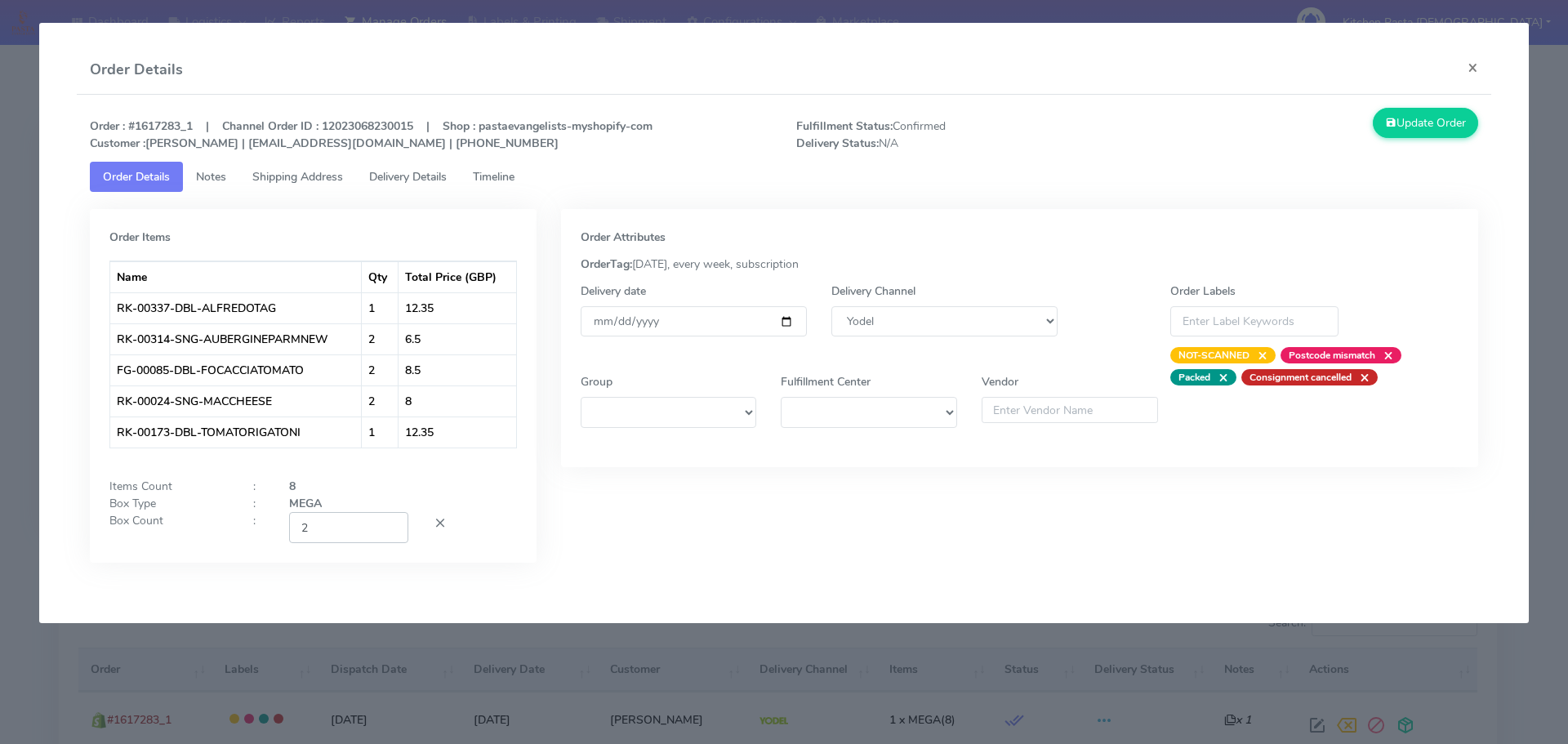
type input "2"
click at [392, 527] on input "2" at bounding box center [349, 527] width 120 height 30
click at [1437, 113] on button "Update Order" at bounding box center [1426, 123] width 107 height 30
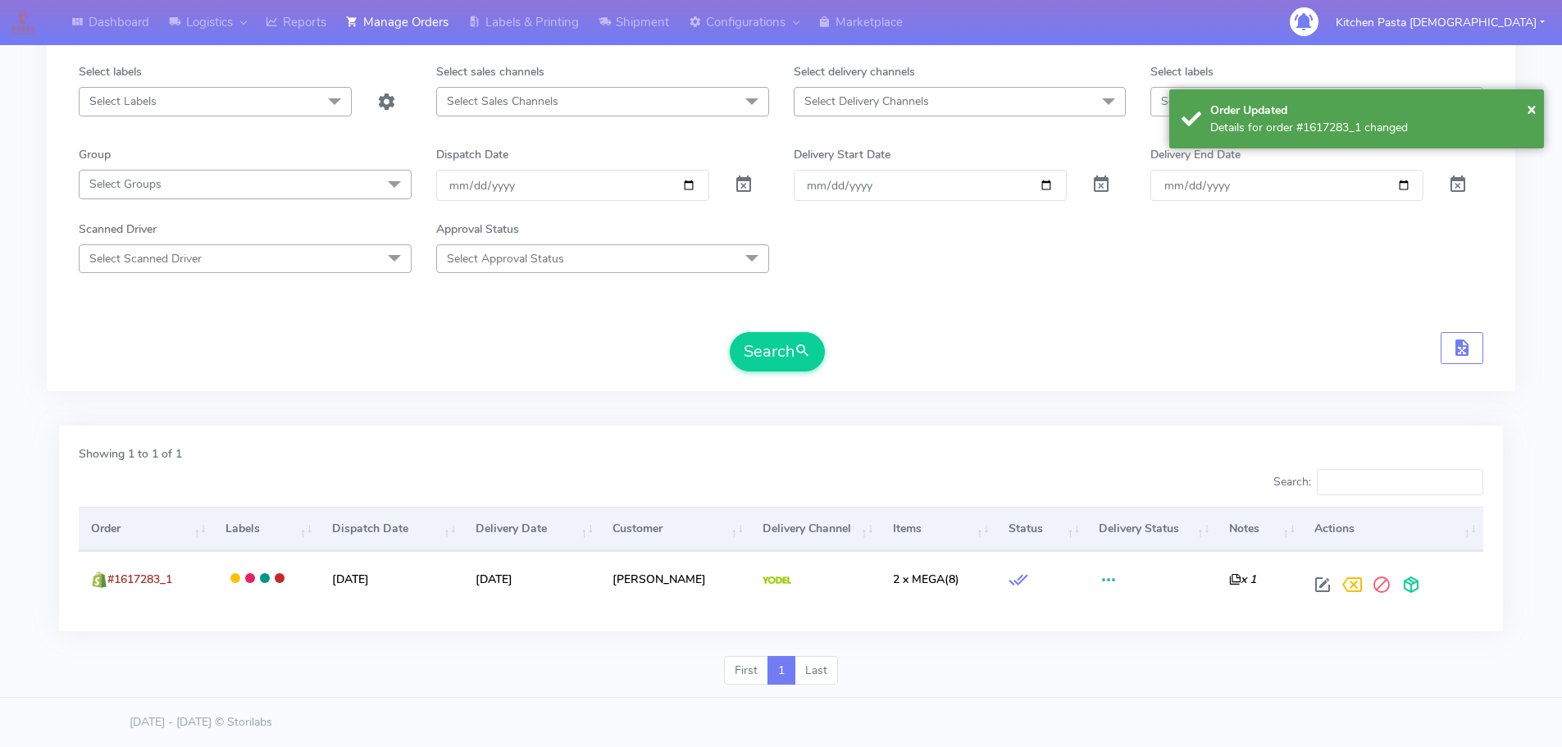
scroll to position [161, 0]
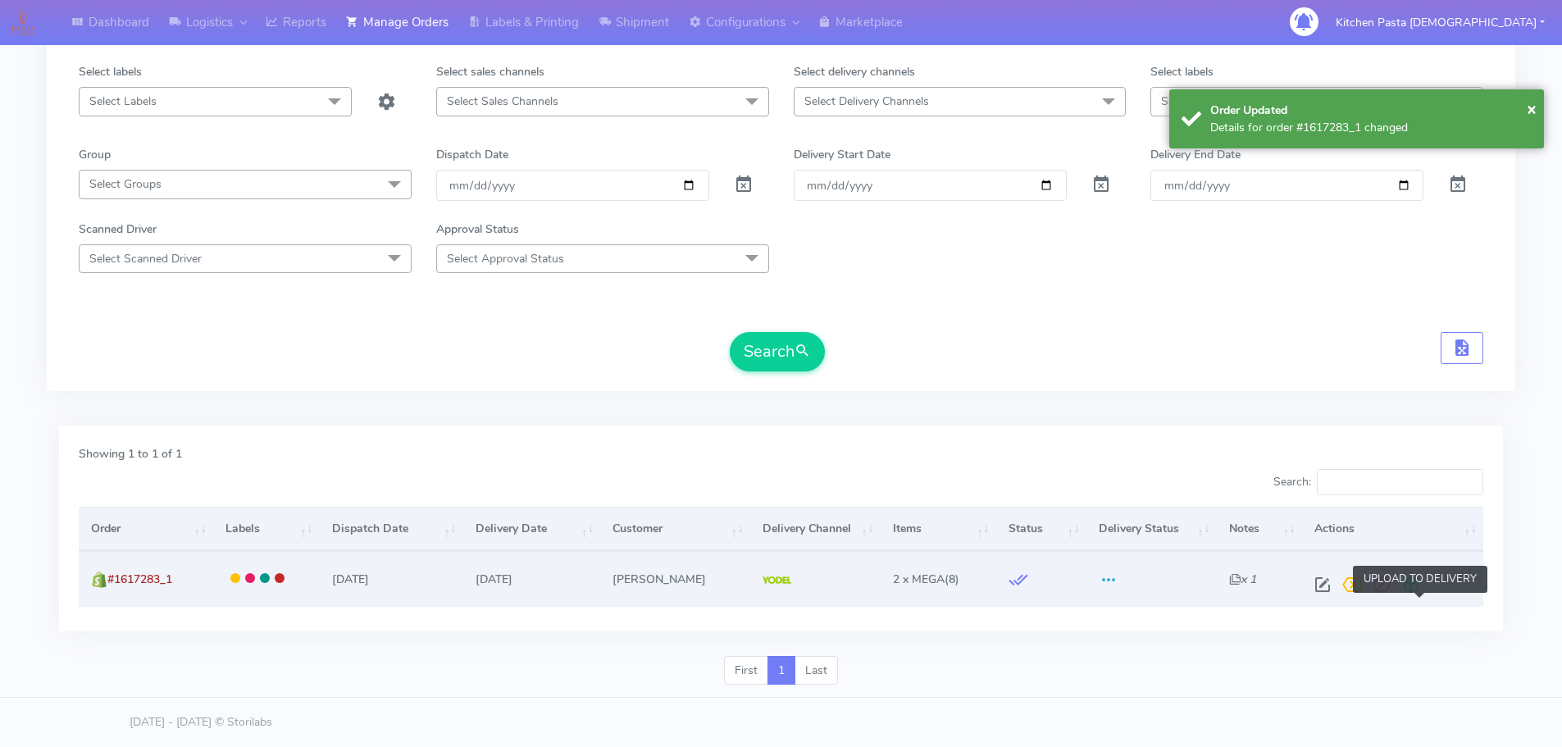
click at [1424, 582] on span at bounding box center [1411, 588] width 30 height 16
click at [1351, 585] on span at bounding box center [1345, 588] width 30 height 16
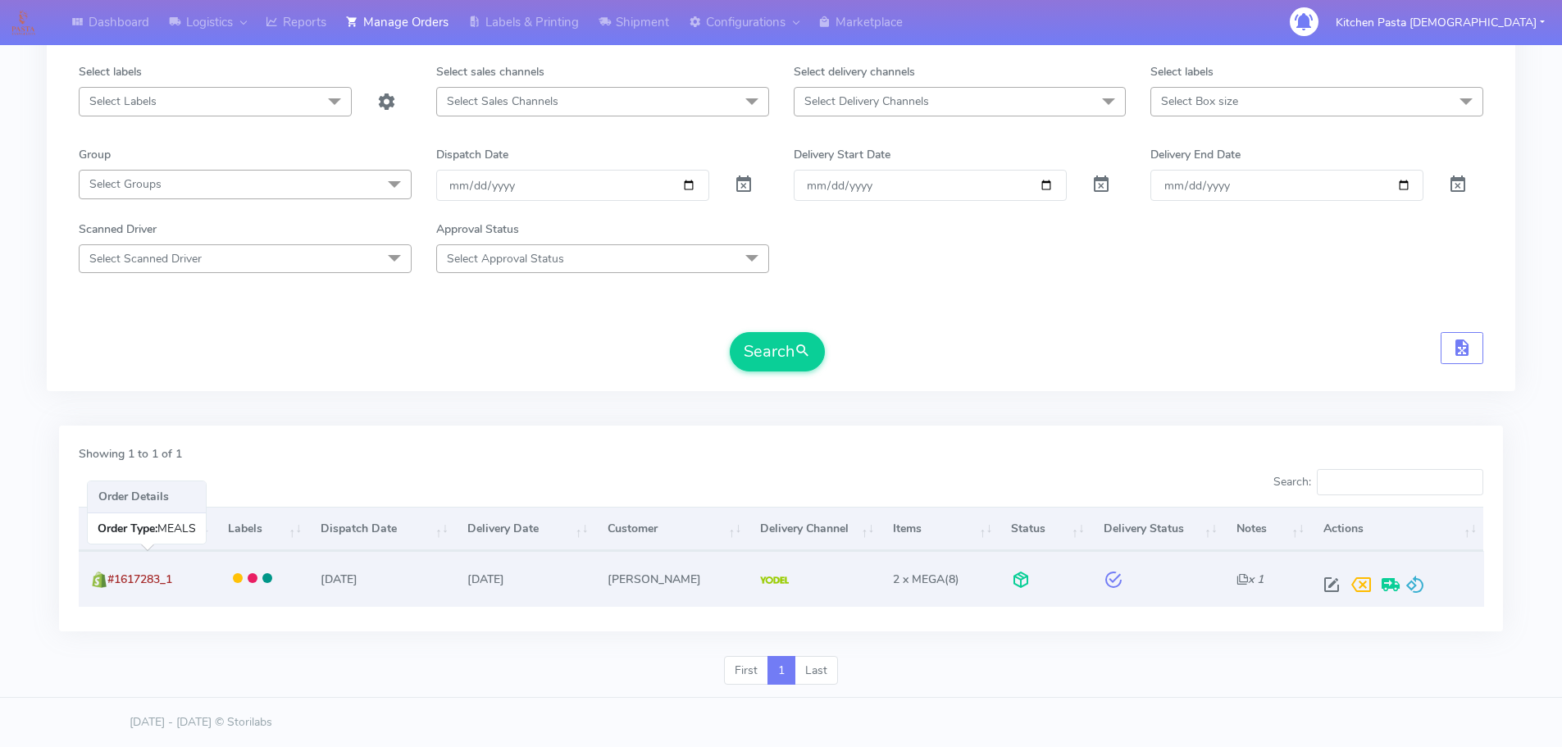
drag, startPoint x: 203, startPoint y: 577, endPoint x: 112, endPoint y: 589, distance: 91.7
click at [112, 589] on td "#1617283_1" at bounding box center [147, 578] width 137 height 55
drag, startPoint x: 124, startPoint y: 570, endPoint x: 132, endPoint y: 574, distance: 9.2
copy span "#1617283_1"
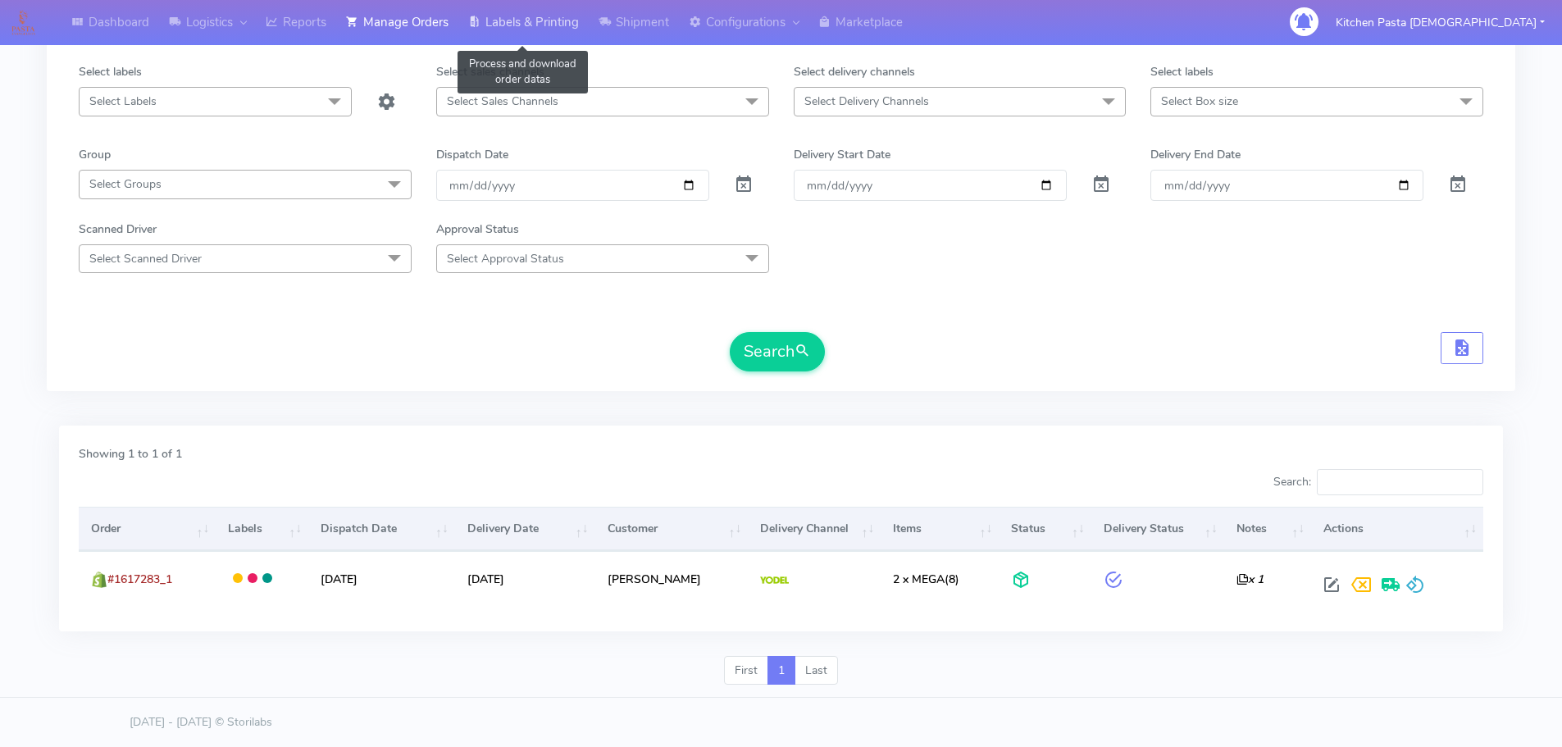
click at [525, 26] on link "Labels & Printing" at bounding box center [523, 22] width 130 height 45
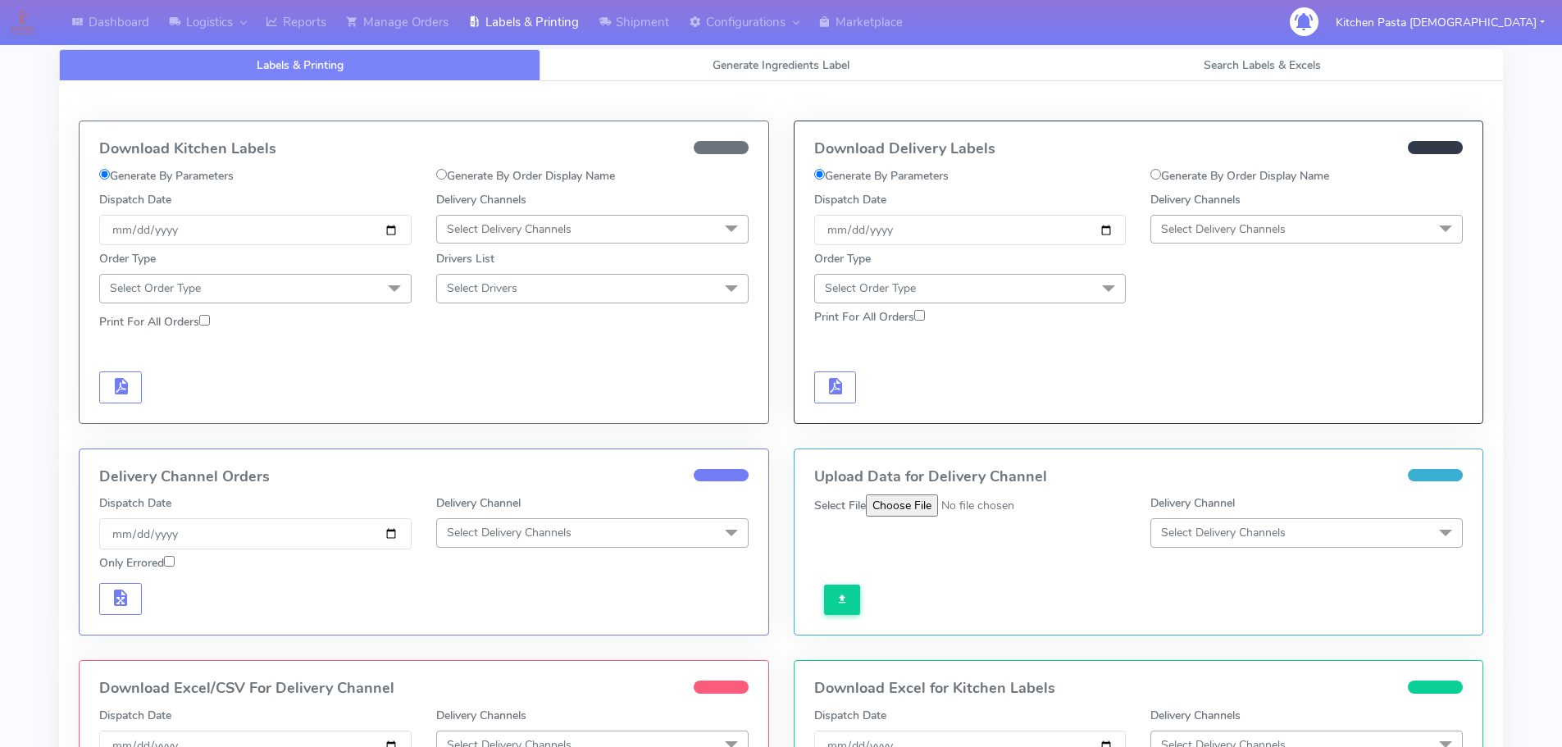
click at [1181, 174] on label "Generate By Order Display Name" at bounding box center [1239, 175] width 179 height 17
click at [1161, 174] on input "Generate By Order Display Name" at bounding box center [1155, 174] width 11 height 11
radio input "true"
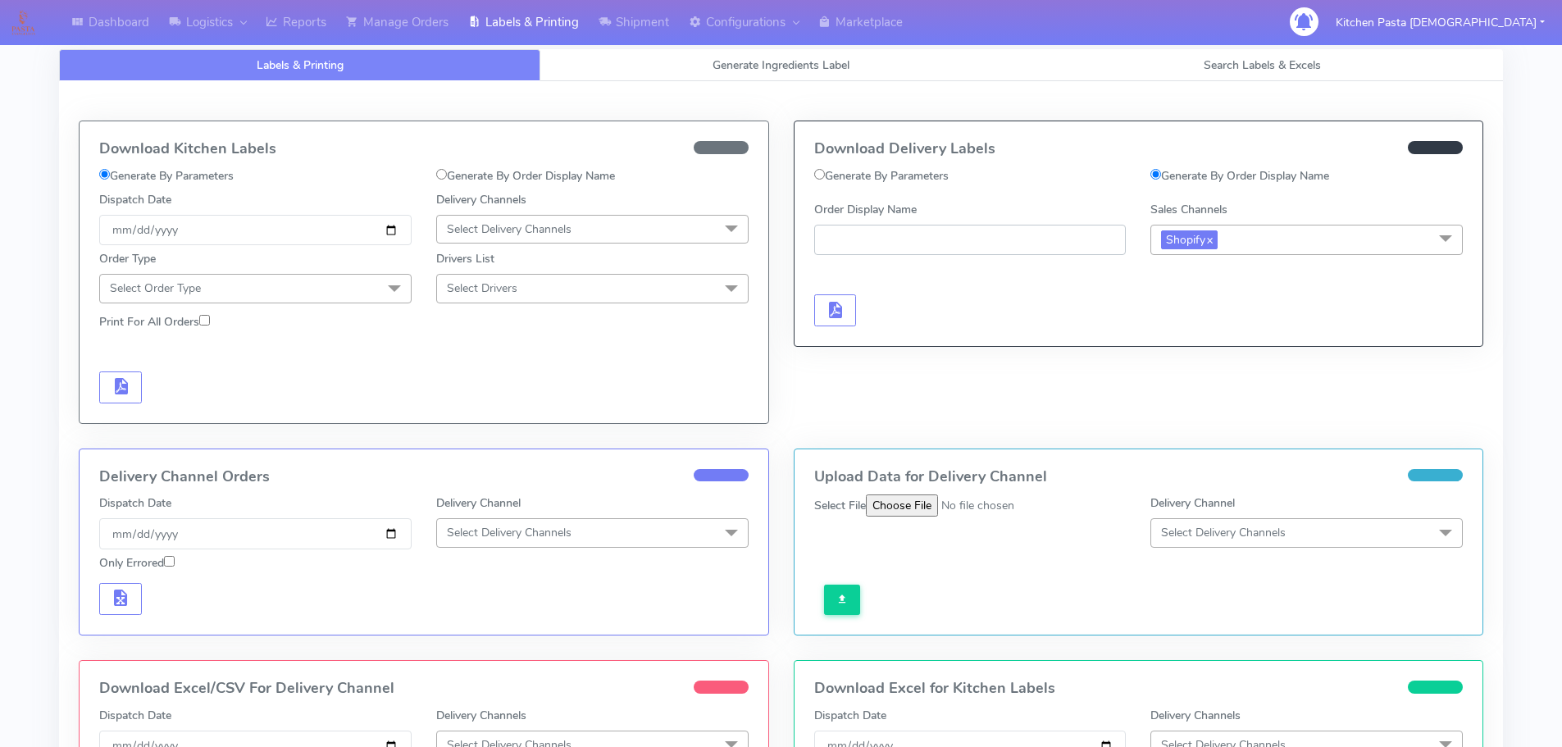
paste input "#1617283_1"
type input "#1617283_1"
drag, startPoint x: 826, startPoint y: 310, endPoint x: 860, endPoint y: 327, distance: 38.5
click at [826, 310] on span "button" at bounding box center [835, 314] width 20 height 16
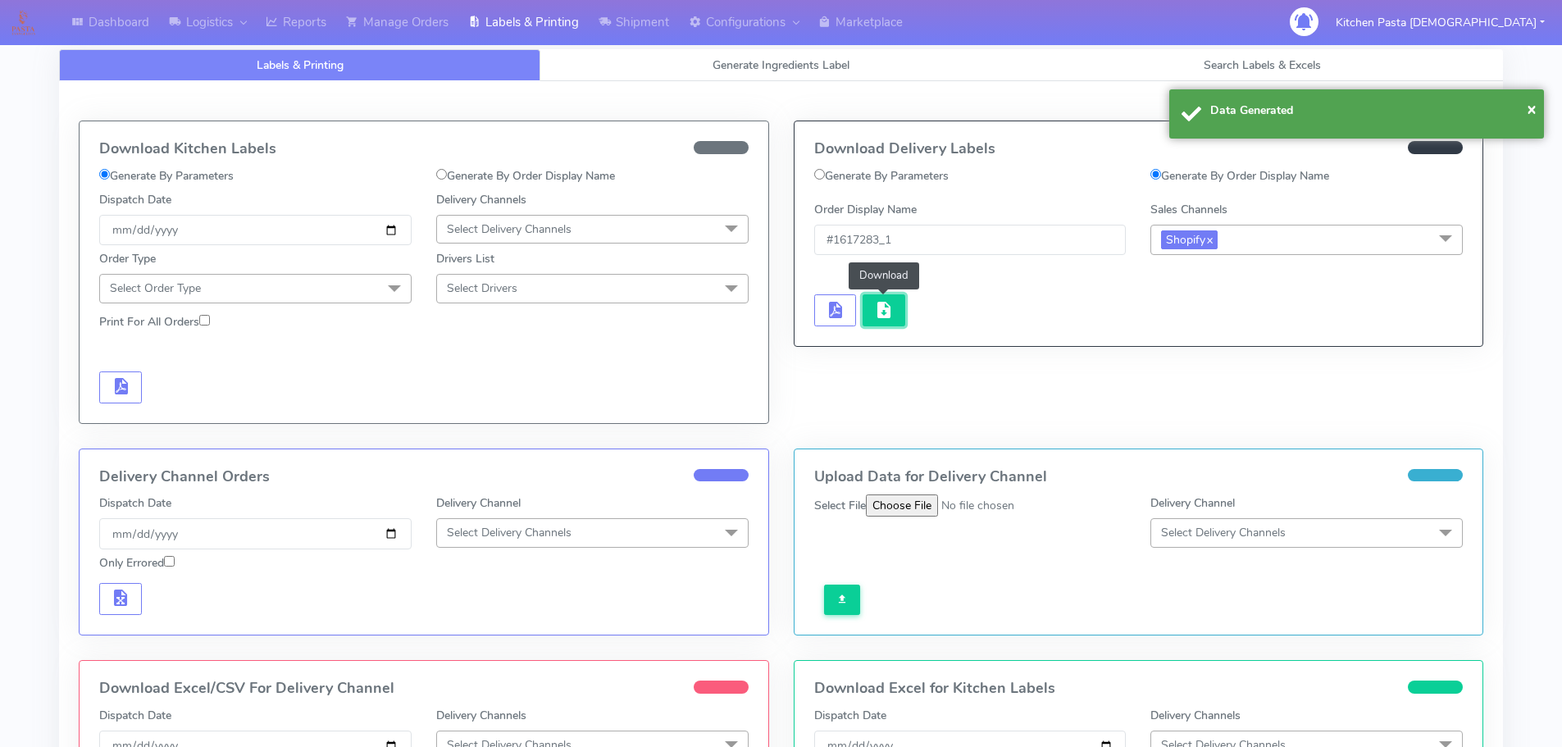
click at [871, 324] on button "button" at bounding box center [883, 310] width 43 height 32
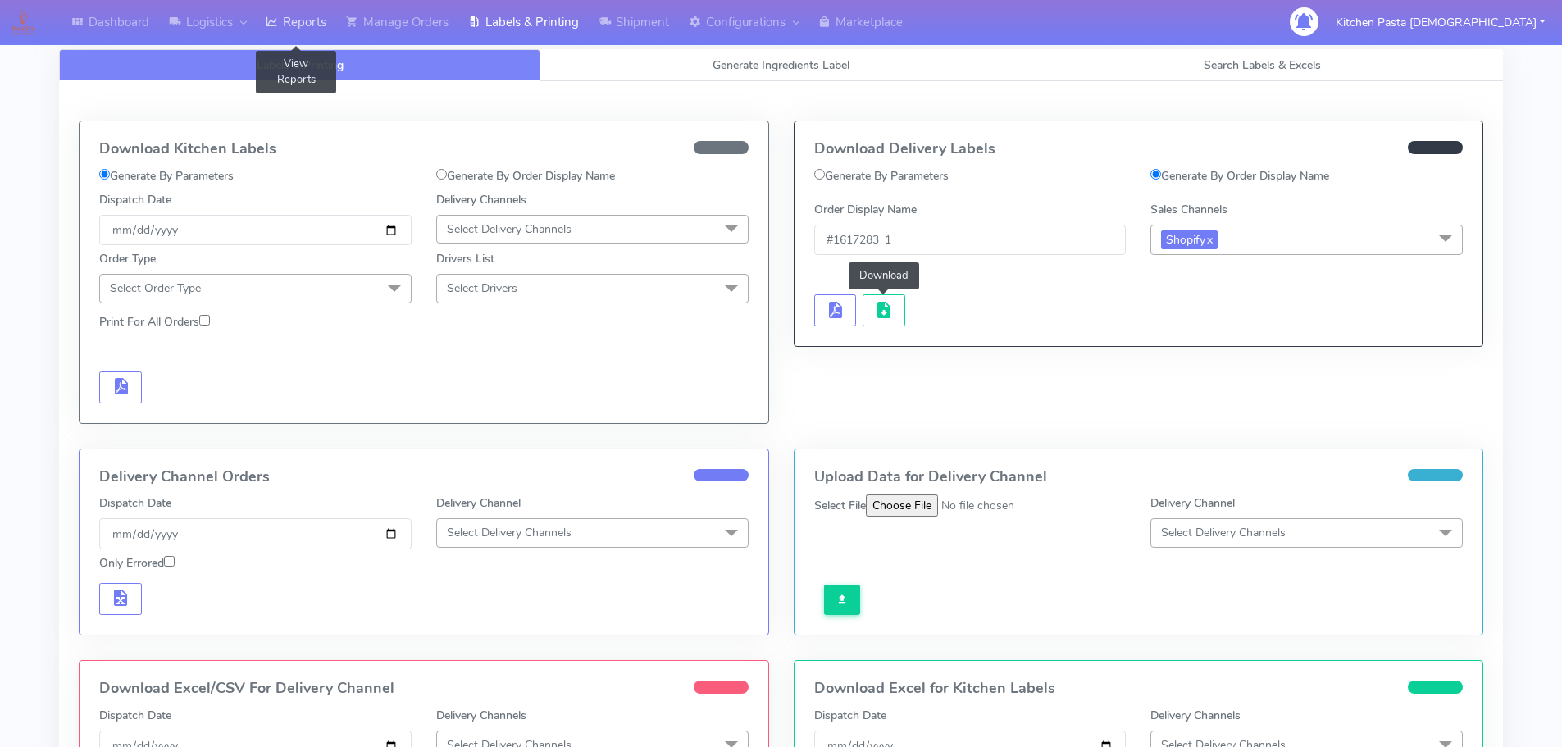
click at [321, 23] on link "Reports" at bounding box center [296, 22] width 80 height 45
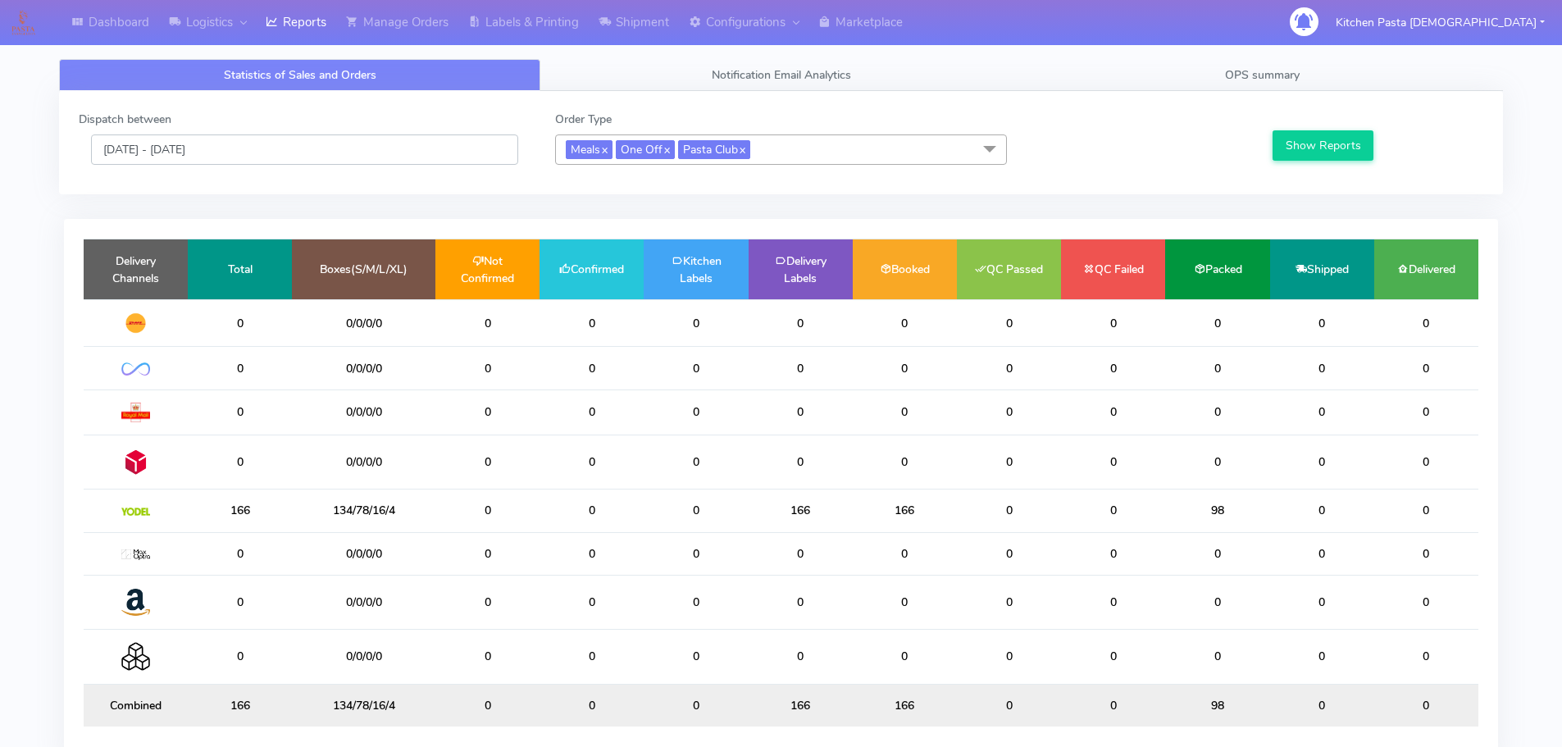
drag, startPoint x: 413, startPoint y: 152, endPoint x: 404, endPoint y: 158, distance: 11.2
click at [413, 152] on input "[DATE] - [DATE]" at bounding box center [304, 149] width 427 height 30
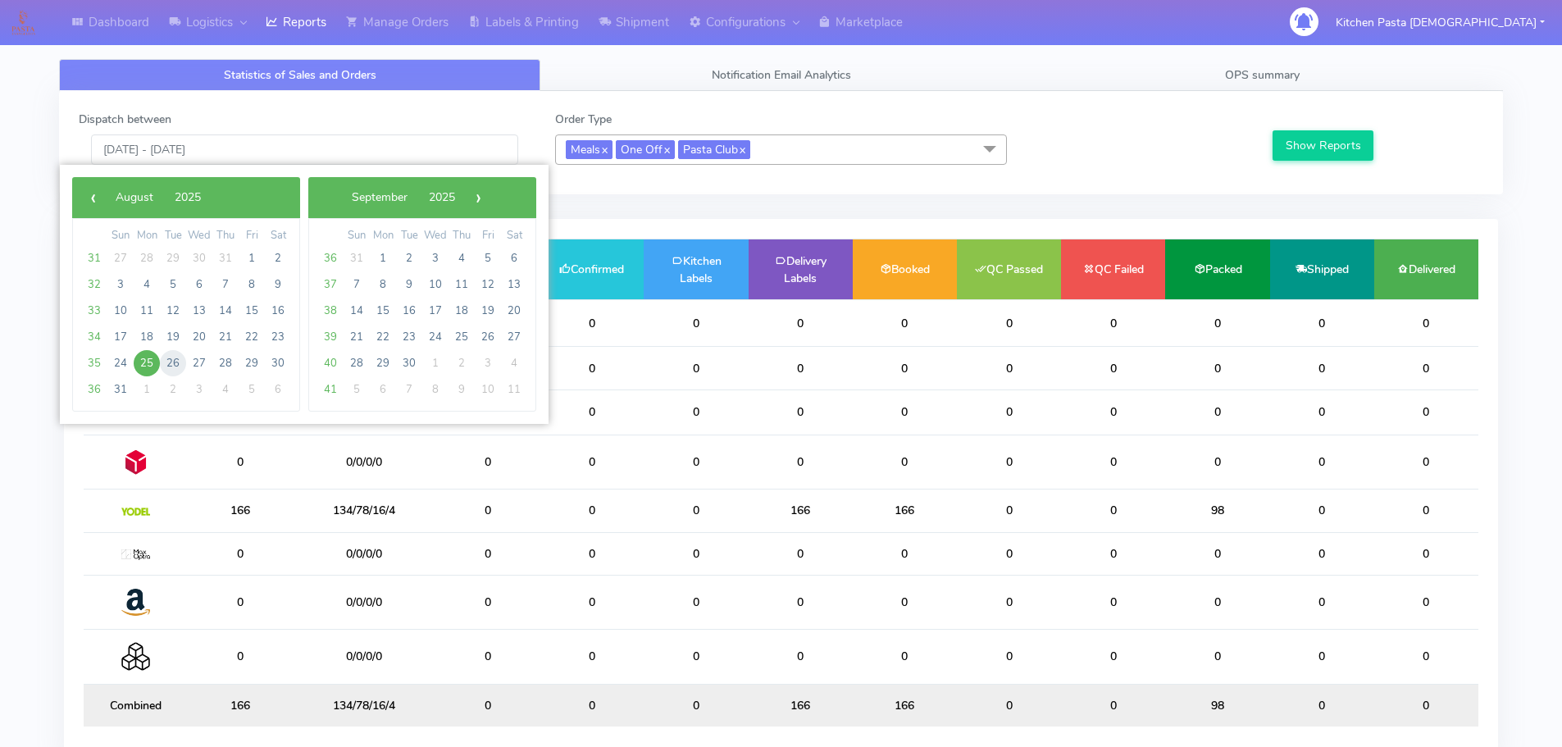
click at [179, 353] on span "26" at bounding box center [173, 363] width 26 height 26
type input "[DATE] - [DATE]"
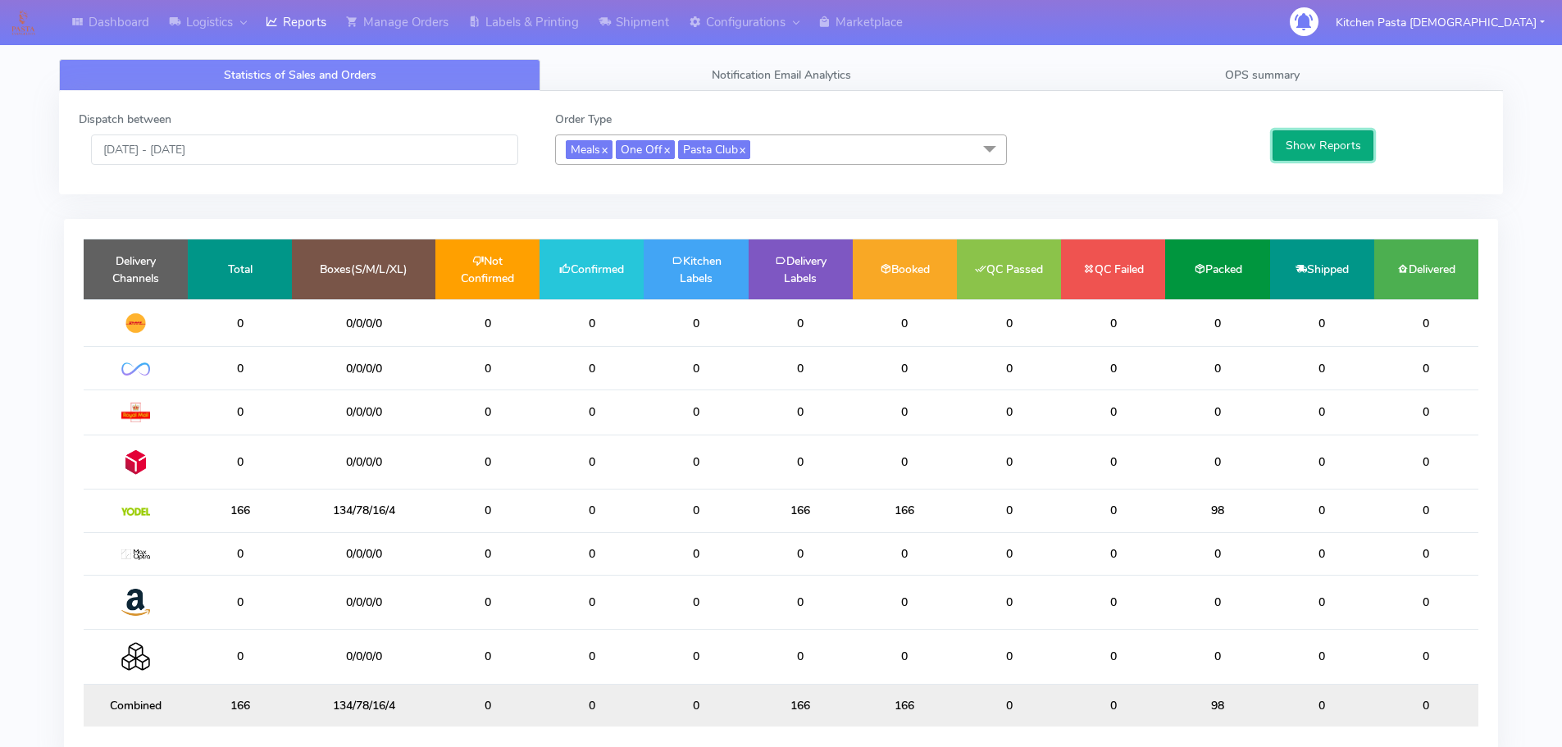
click at [1333, 154] on button "Show Reports" at bounding box center [1322, 145] width 101 height 30
